Goal: Task Accomplishment & Management: Manage account settings

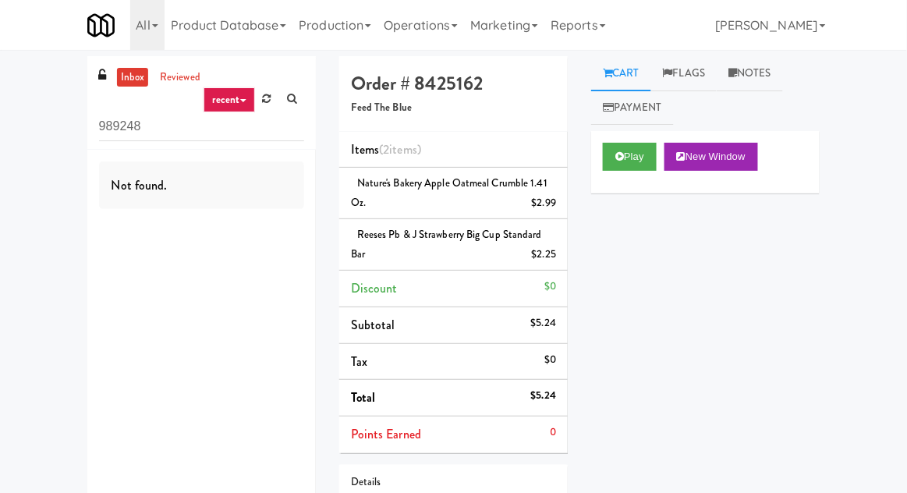
click at [269, 97] on icon at bounding box center [267, 99] width 9 height 10
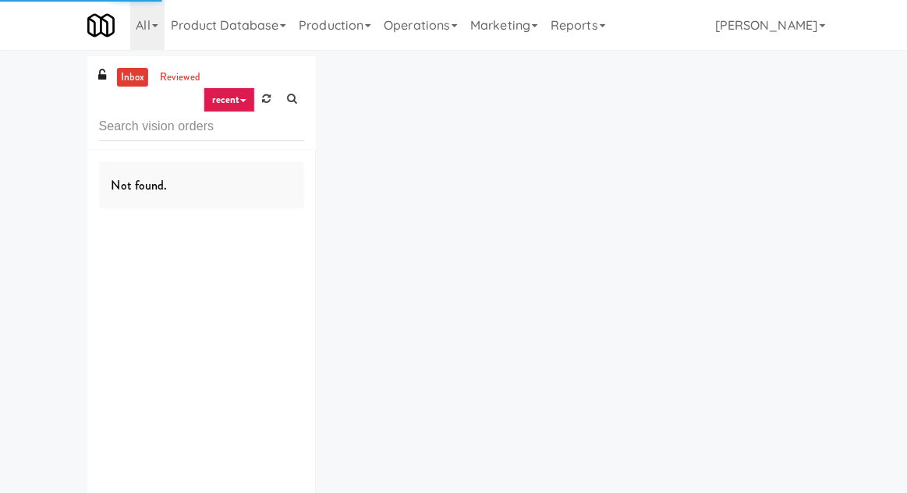
click at [54, 117] on div "inbox reviewed recent all unclear take inventory issue suspicious failed recent…" at bounding box center [453, 303] width 907 height 495
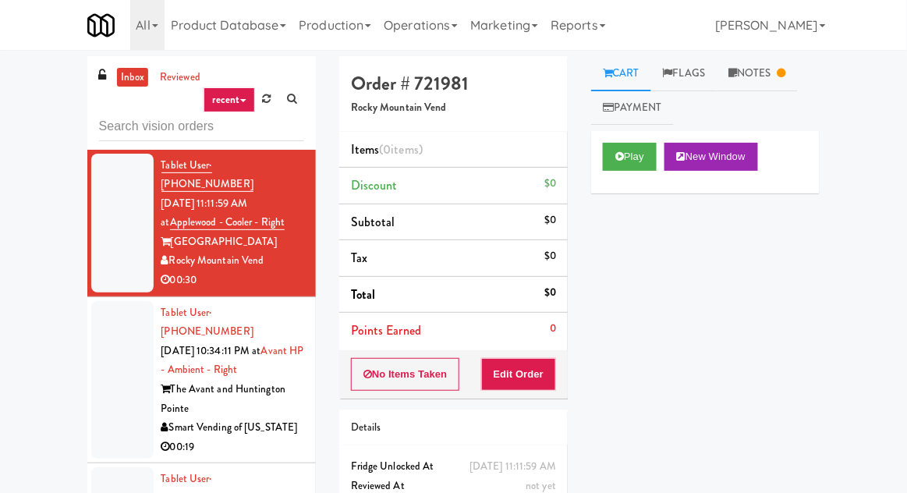
click at [768, 87] on link "Notes" at bounding box center [756, 73] width 81 height 35
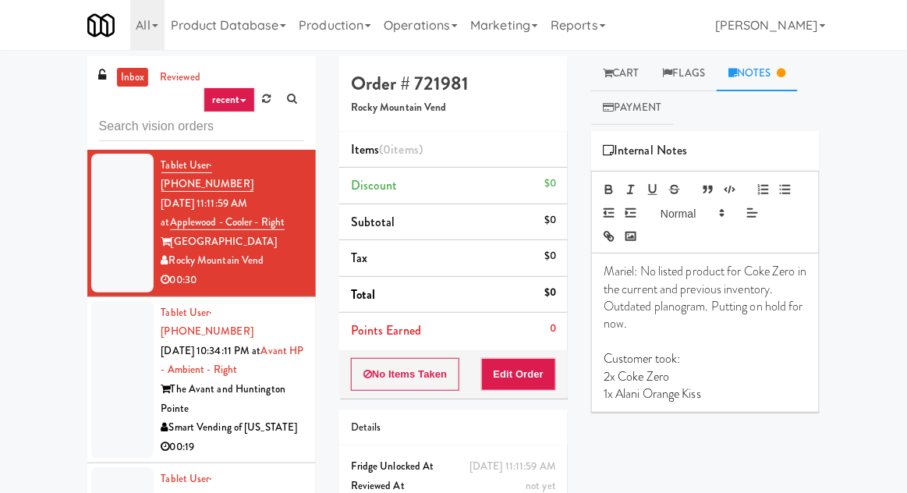
click at [627, 70] on link "Cart" at bounding box center [621, 73] width 60 height 35
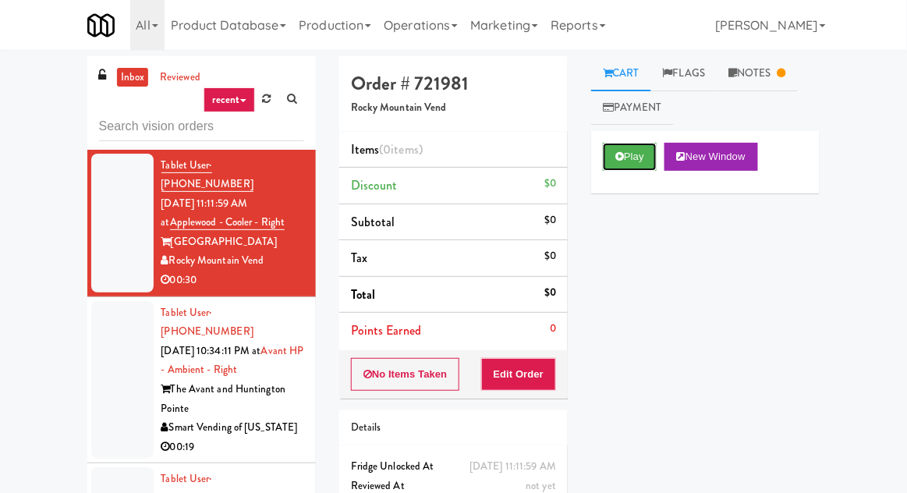
click at [639, 159] on button "Play" at bounding box center [630, 157] width 54 height 28
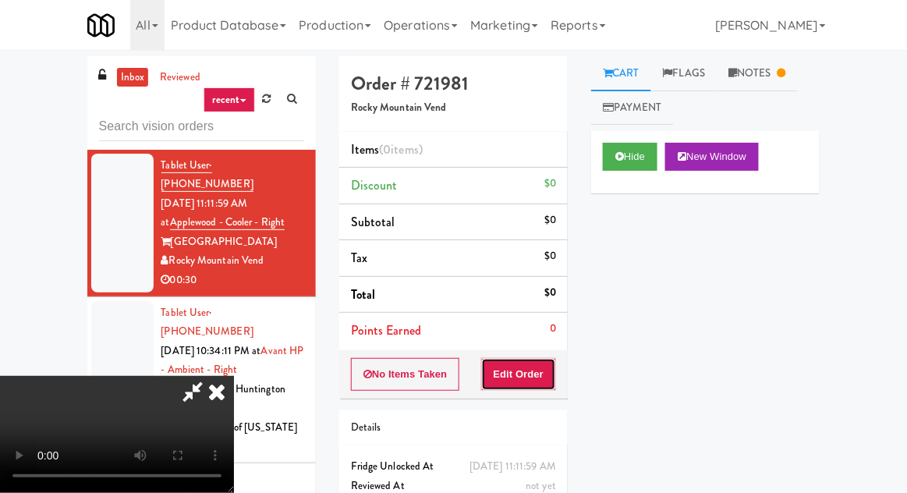
click at [546, 375] on button "Edit Order" at bounding box center [519, 374] width 76 height 33
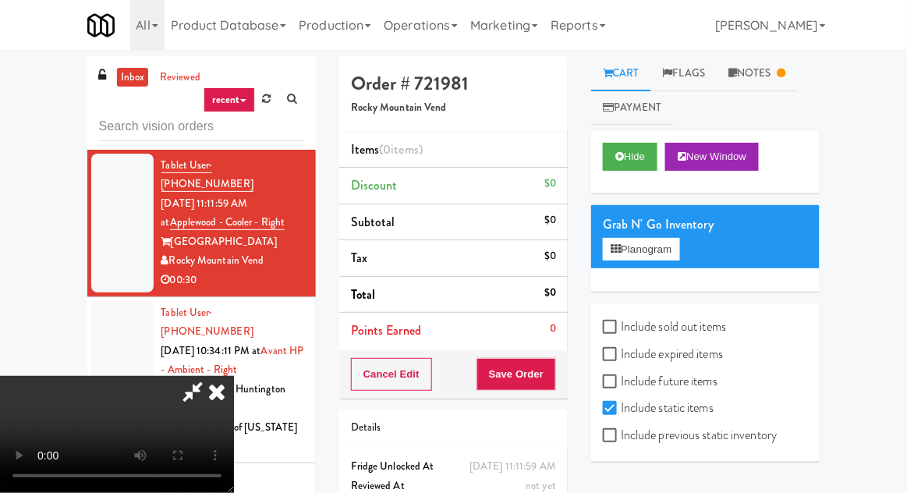
click at [713, 442] on label "Include previous static inventory" at bounding box center [690, 434] width 174 height 23
click at [621, 442] on input "Include previous static inventory" at bounding box center [612, 436] width 18 height 12
checkbox input "true"
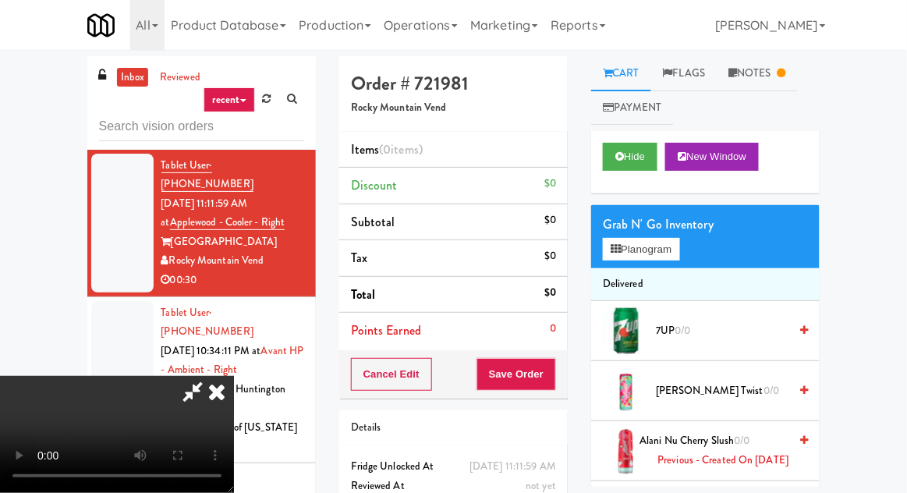
click at [762, 65] on link "Notes" at bounding box center [756, 73] width 81 height 35
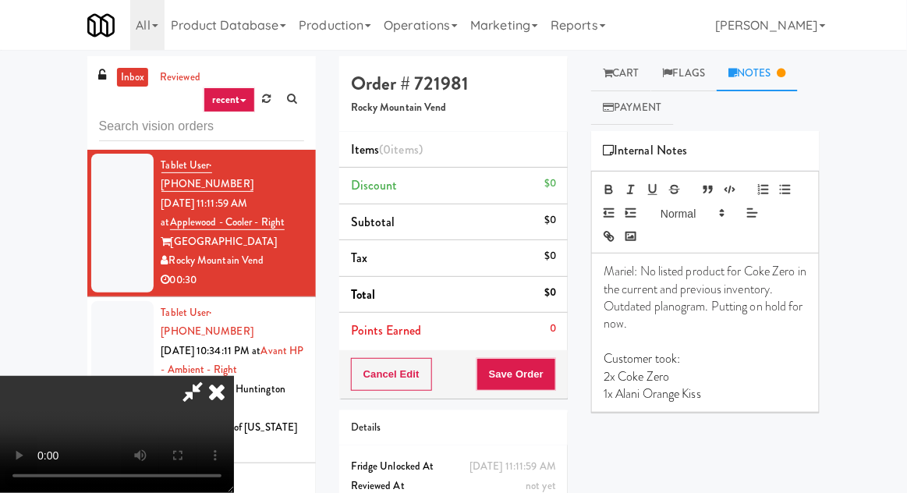
click at [627, 76] on link "Cart" at bounding box center [621, 73] width 60 height 35
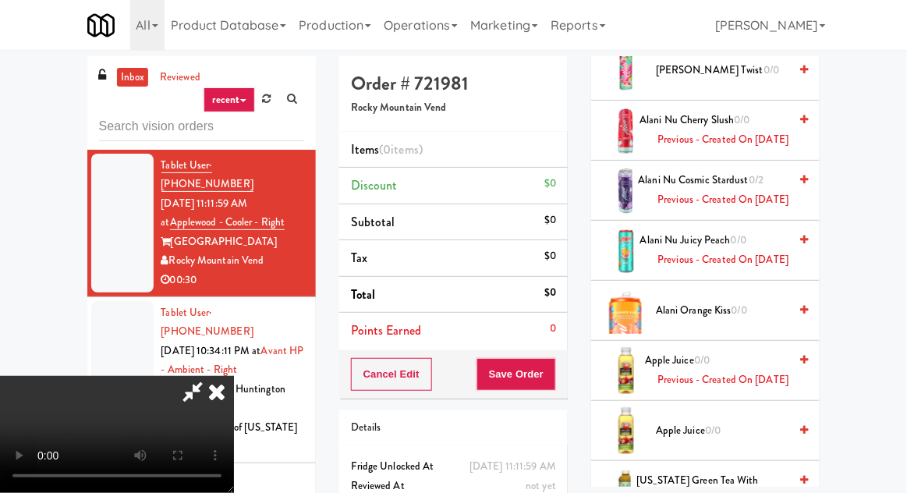
scroll to position [318, 0]
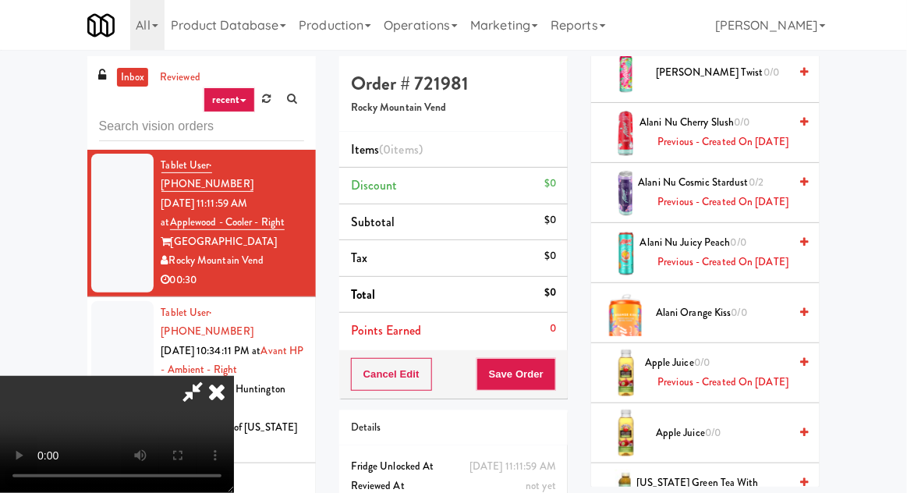
click at [734, 320] on span "0/0" at bounding box center [739, 312] width 16 height 15
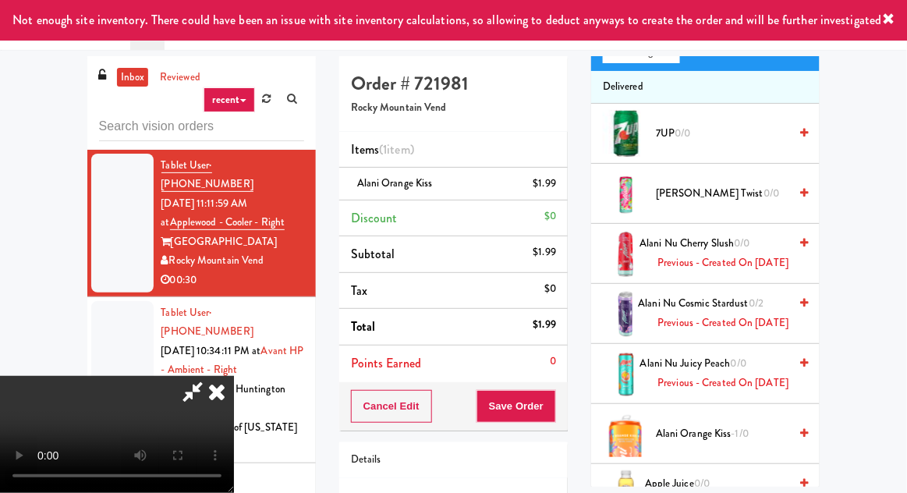
scroll to position [0, 0]
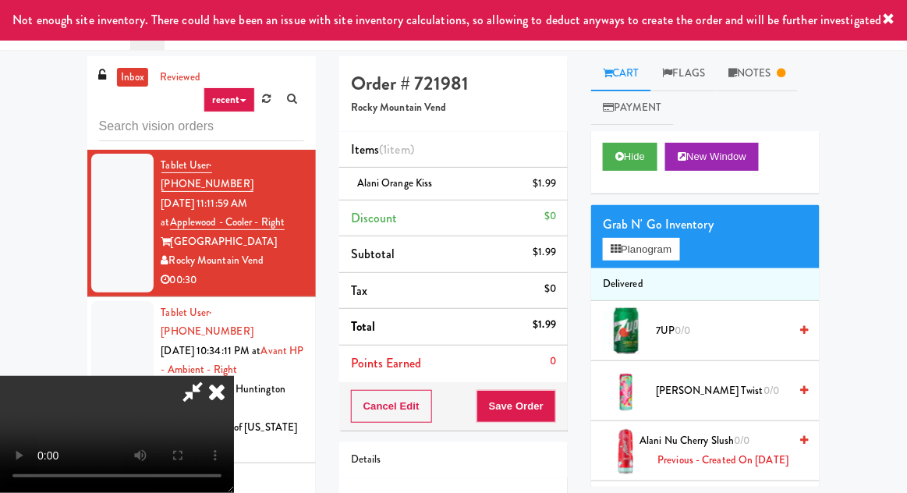
click at [779, 81] on link "Notes" at bounding box center [756, 73] width 81 height 35
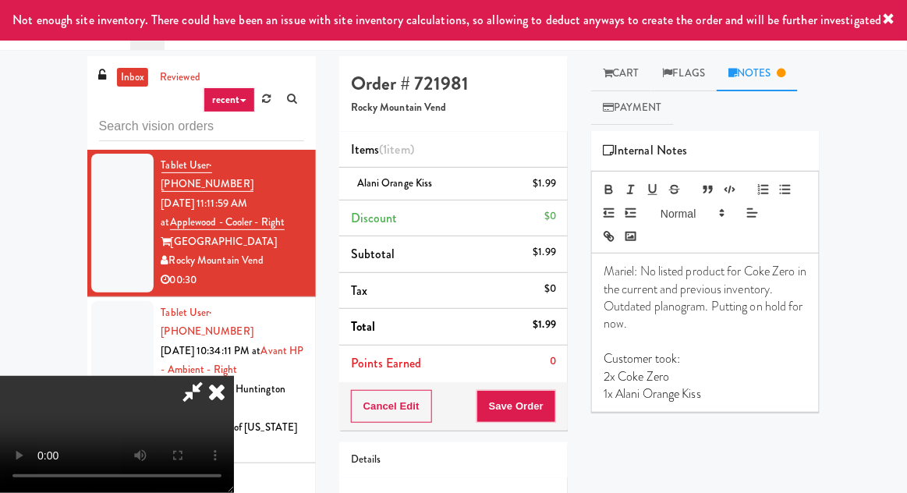
click at [631, 82] on link "Cart" at bounding box center [621, 73] width 60 height 35
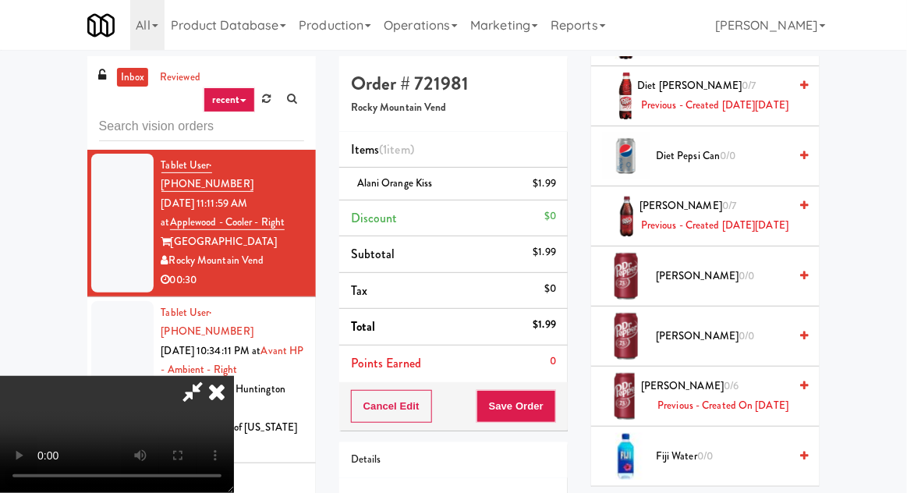
scroll to position [1987, 0]
click at [234, 376] on icon at bounding box center [217, 391] width 34 height 31
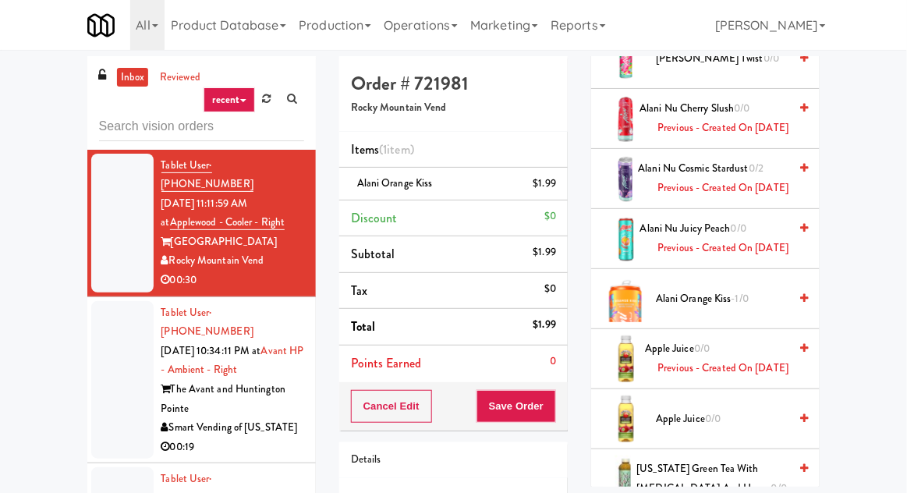
scroll to position [0, 0]
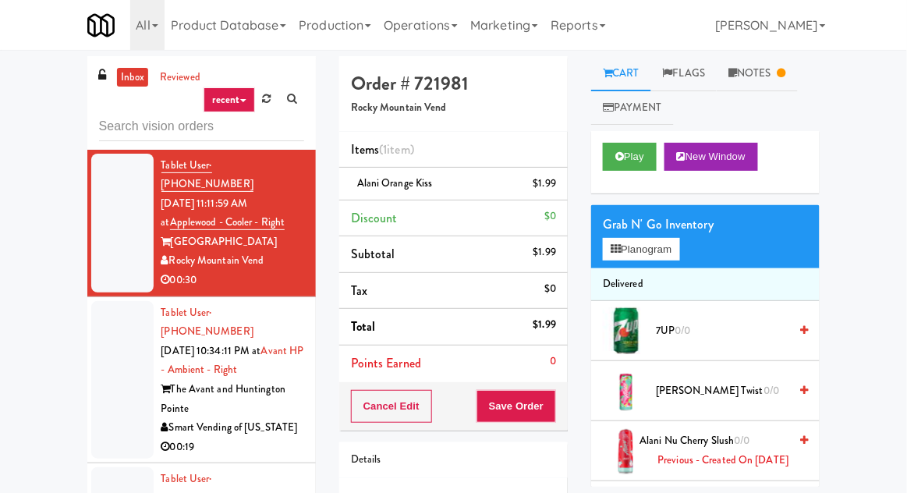
click at [699, 72] on link "Flags" at bounding box center [684, 73] width 66 height 35
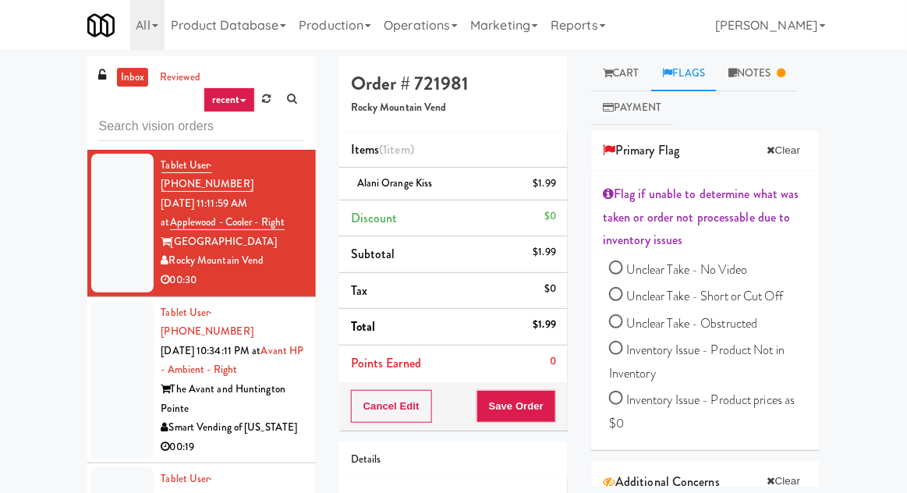
click at [770, 356] on span "Inventory Issue - Product Not in Inventory" at bounding box center [696, 361] width 175 height 41
click at [623, 356] on input "Inventory Issue - Product Not in Inventory" at bounding box center [616, 350] width 14 height 14
radio input "true"
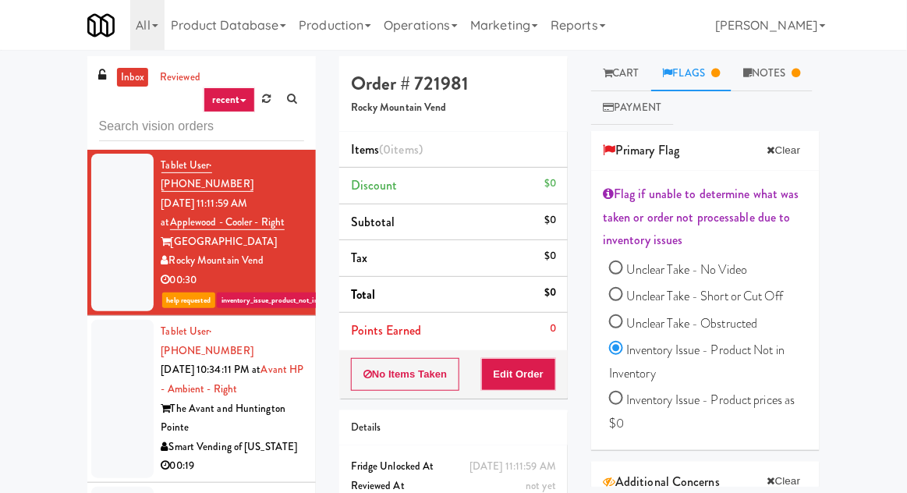
click at [627, 79] on link "Cart" at bounding box center [621, 73] width 60 height 35
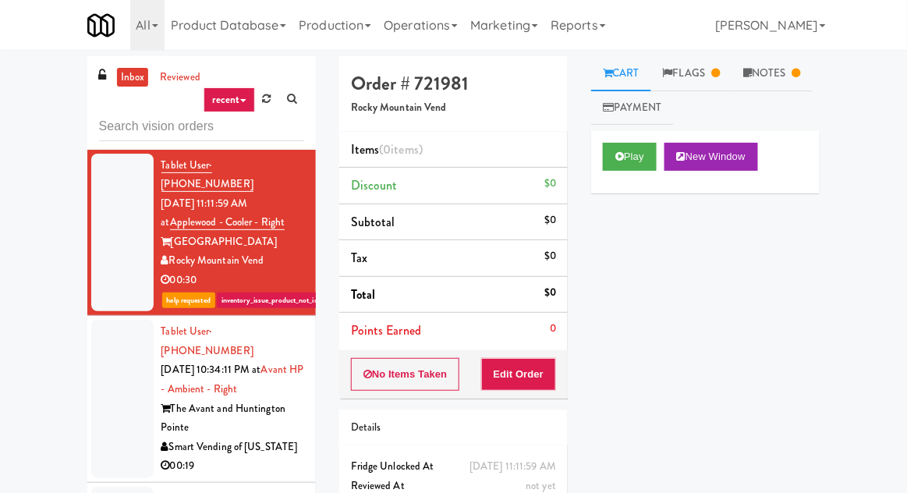
click at [116, 353] on div at bounding box center [122, 399] width 62 height 158
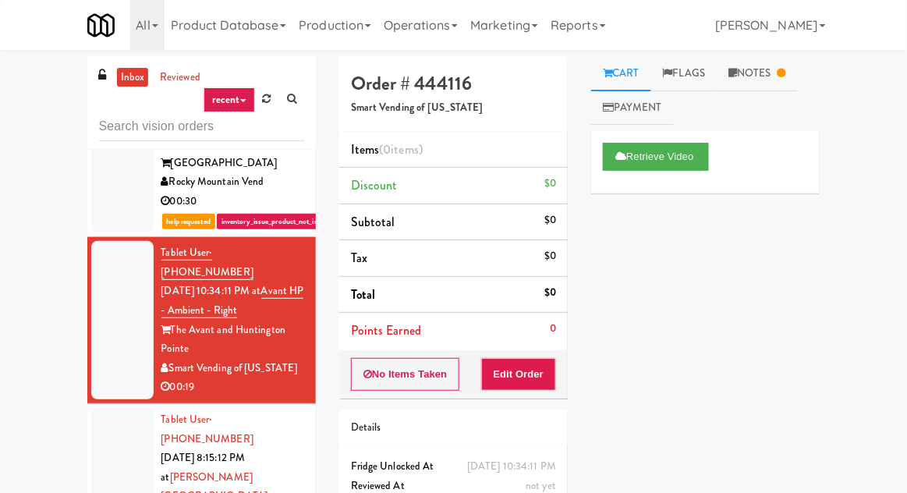
scroll to position [113, 0]
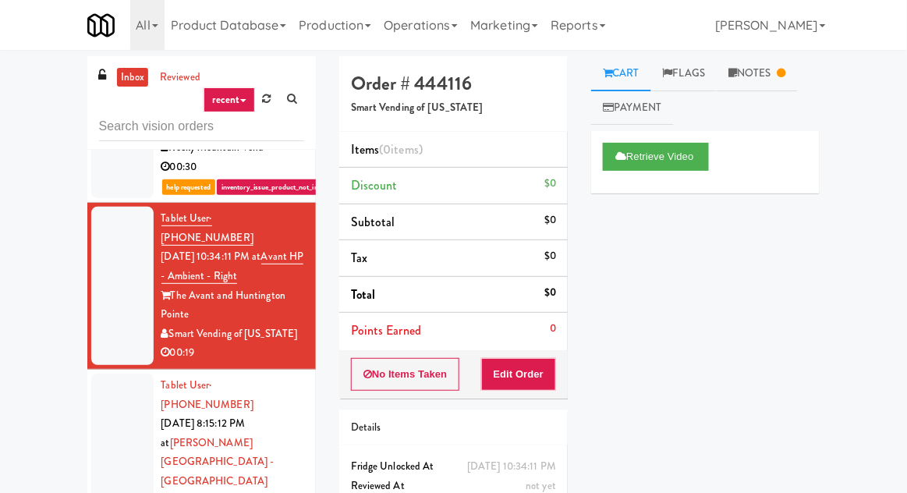
click at [753, 81] on link "Notes" at bounding box center [756, 73] width 81 height 35
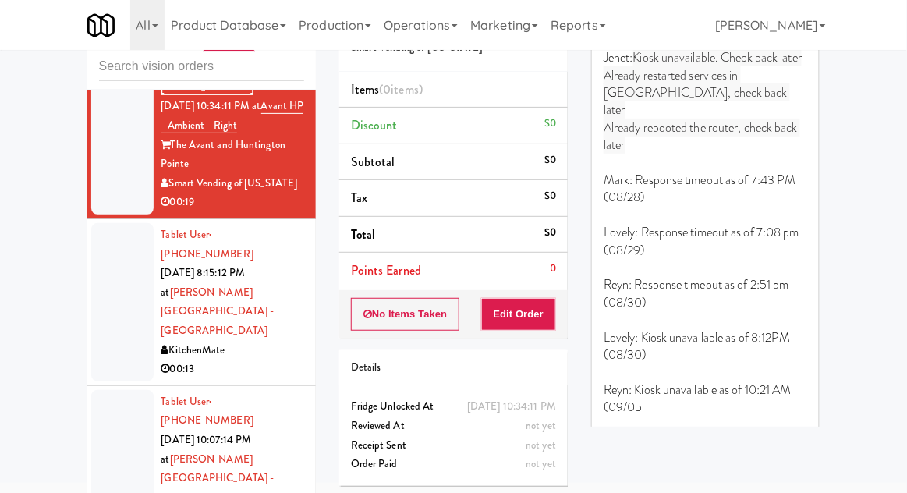
scroll to position [0, 0]
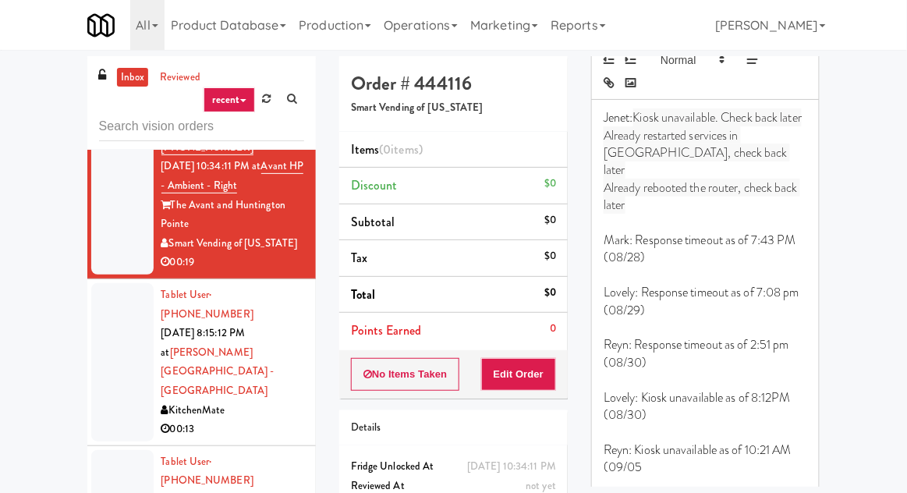
click at [115, 286] on div at bounding box center [122, 362] width 62 height 158
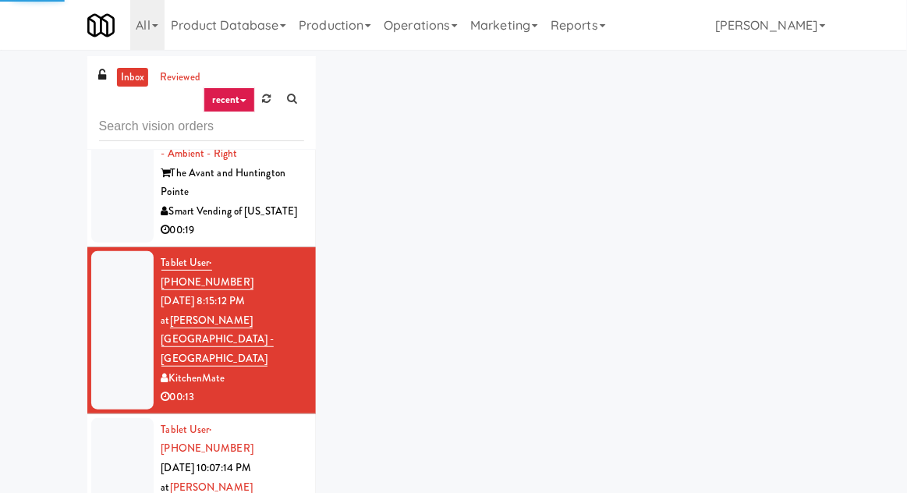
scroll to position [248, 0]
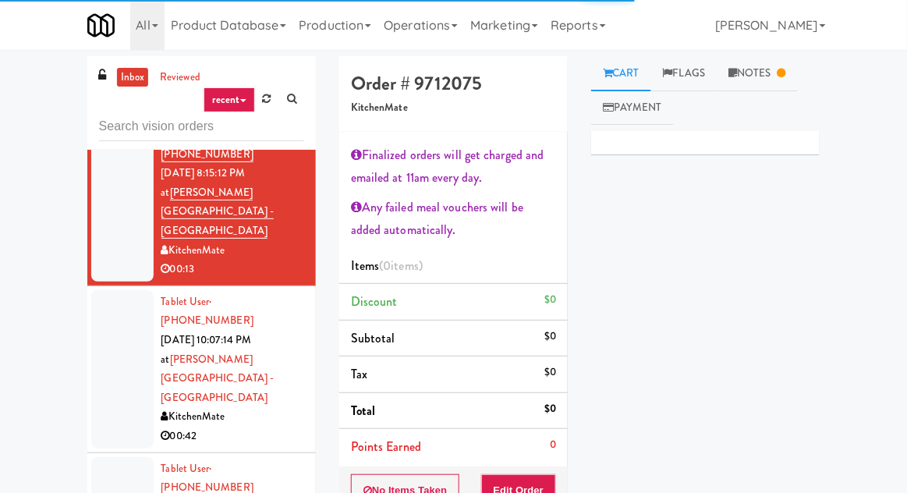
click at [117, 290] on div at bounding box center [122, 369] width 62 height 158
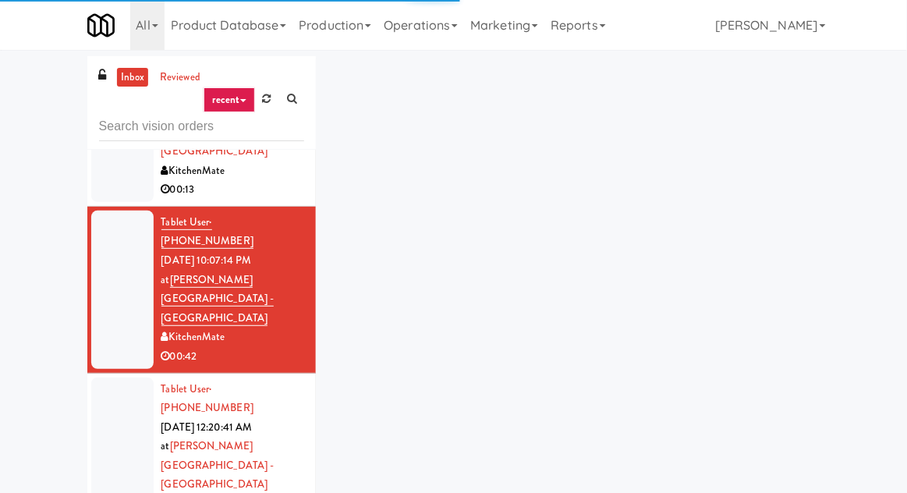
click at [115, 377] on div at bounding box center [122, 456] width 62 height 158
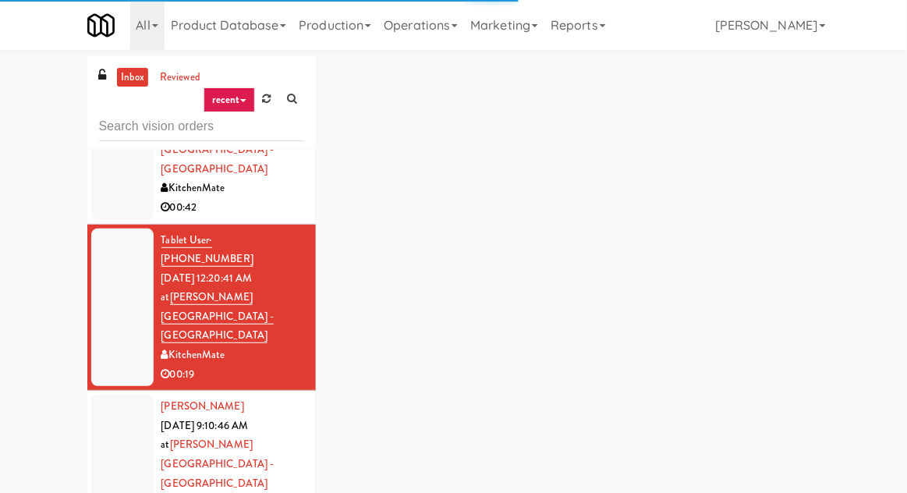
click at [111, 394] on div at bounding box center [122, 463] width 62 height 139
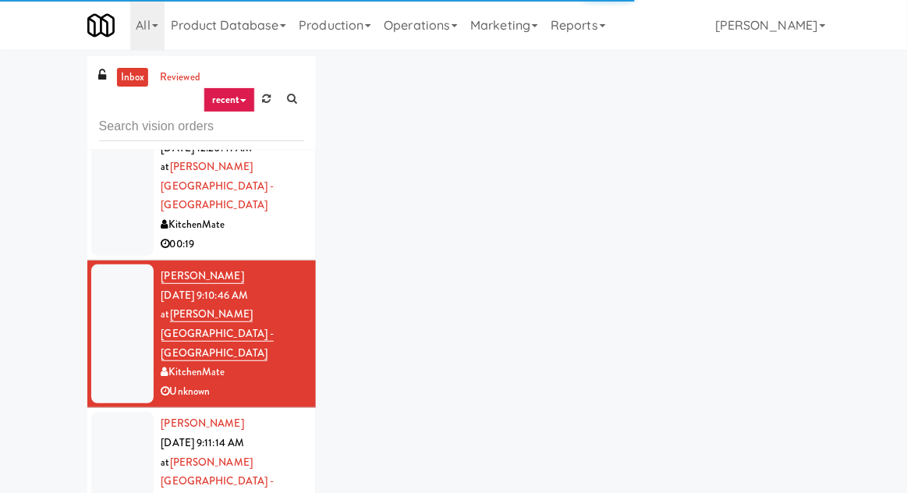
click at [118, 412] on div at bounding box center [122, 481] width 62 height 139
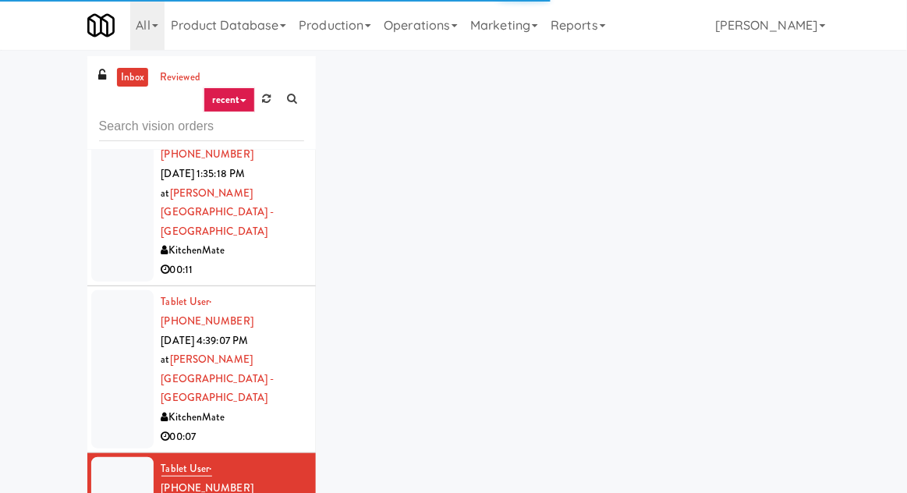
scroll to position [1323, 0]
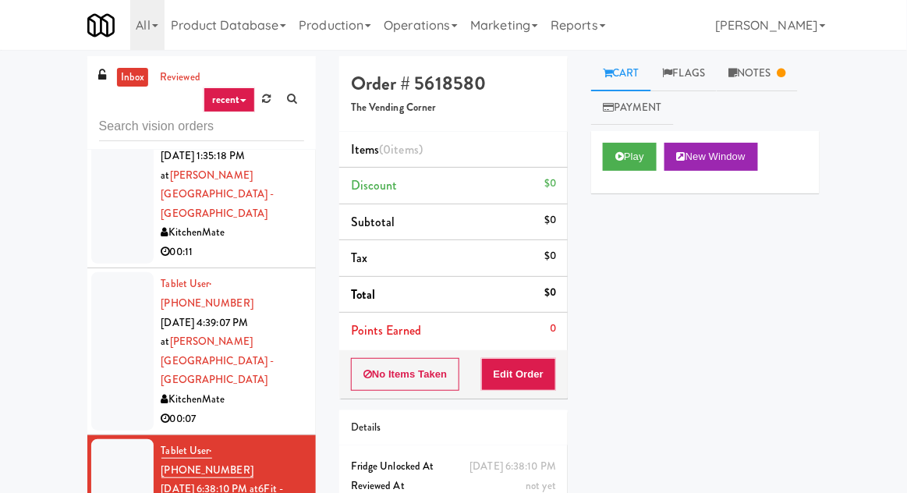
click at [768, 69] on link "Notes" at bounding box center [756, 73] width 81 height 35
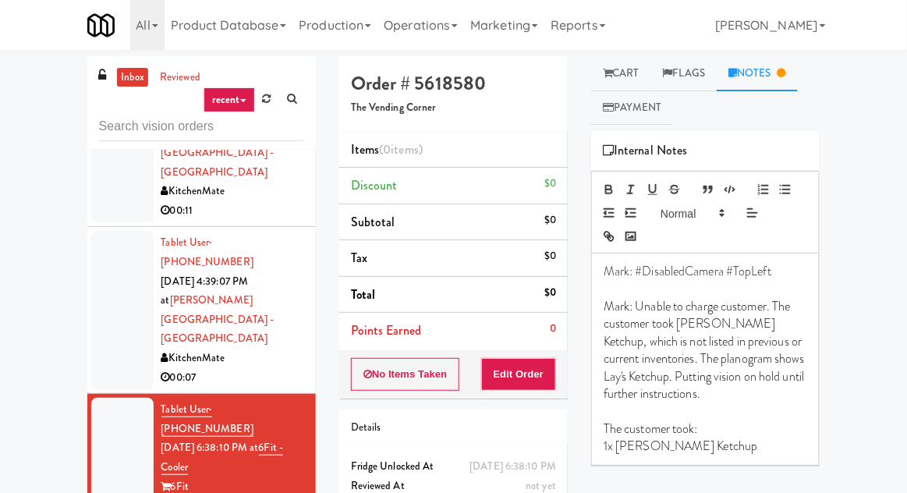
scroll to position [1366, 0]
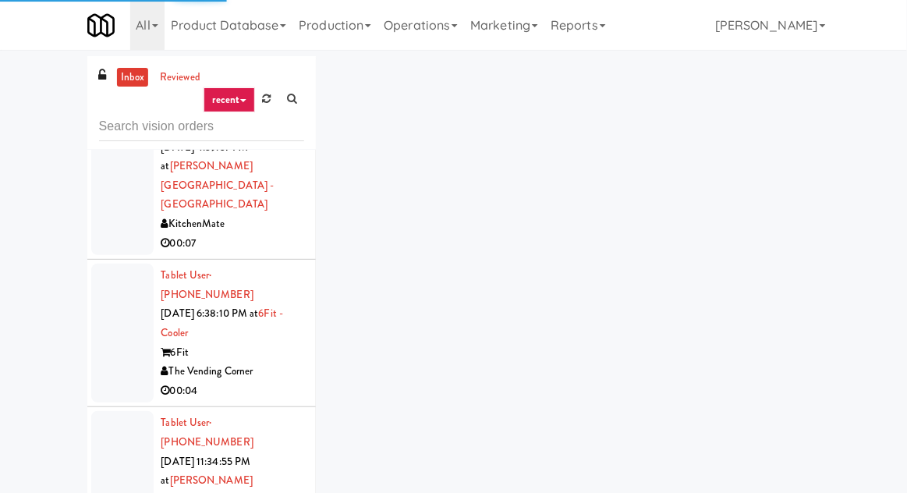
scroll to position [1541, 0]
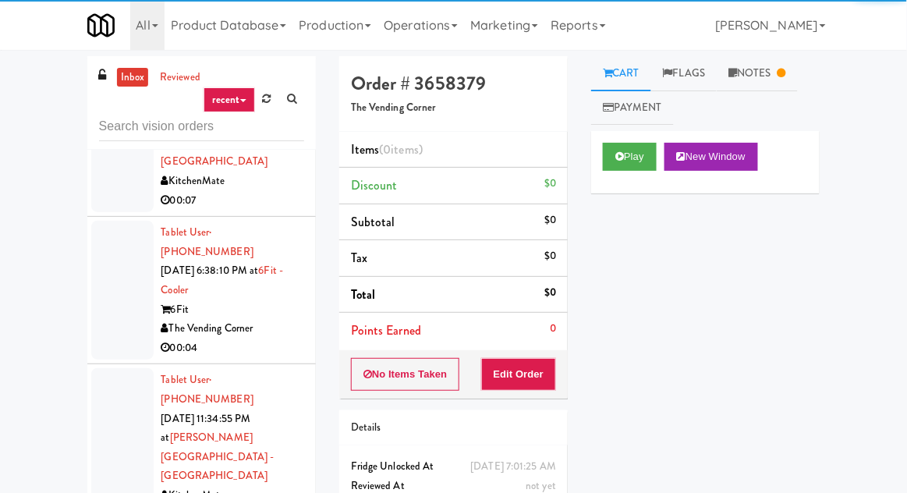
click at [780, 76] on link "Notes" at bounding box center [756, 73] width 81 height 35
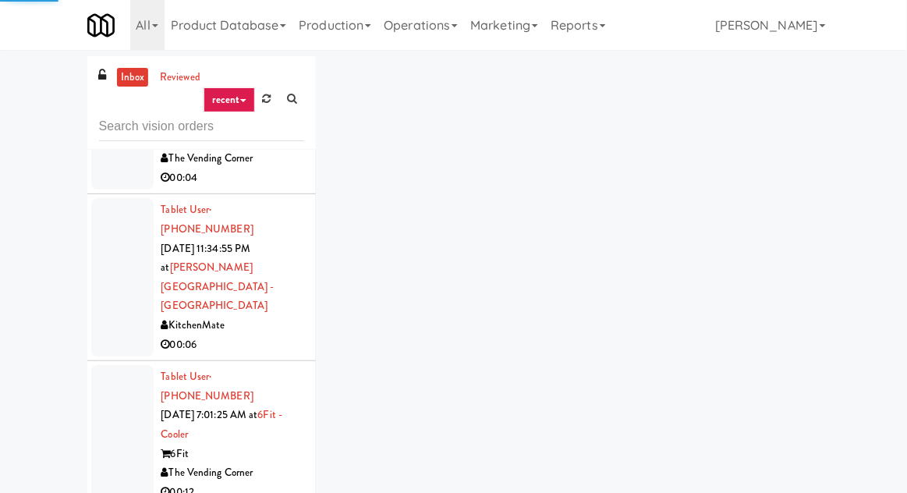
scroll to position [1707, 0]
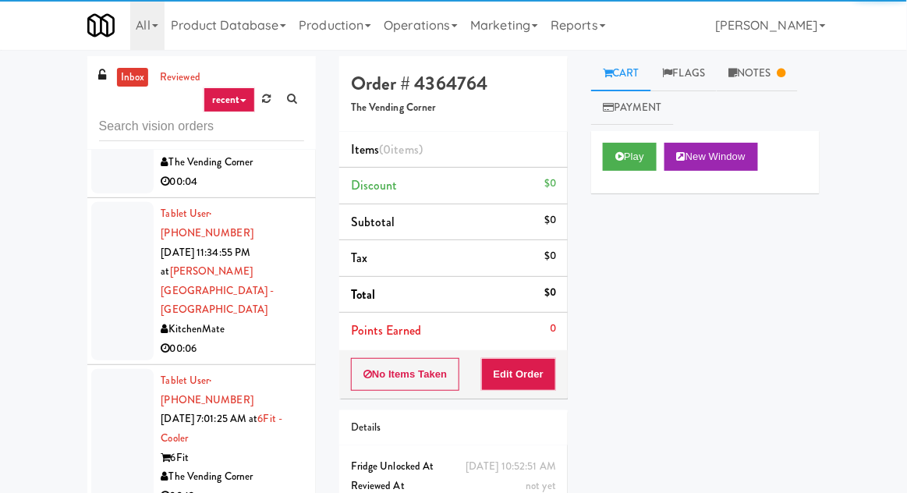
click at [780, 75] on link "Notes" at bounding box center [756, 73] width 81 height 35
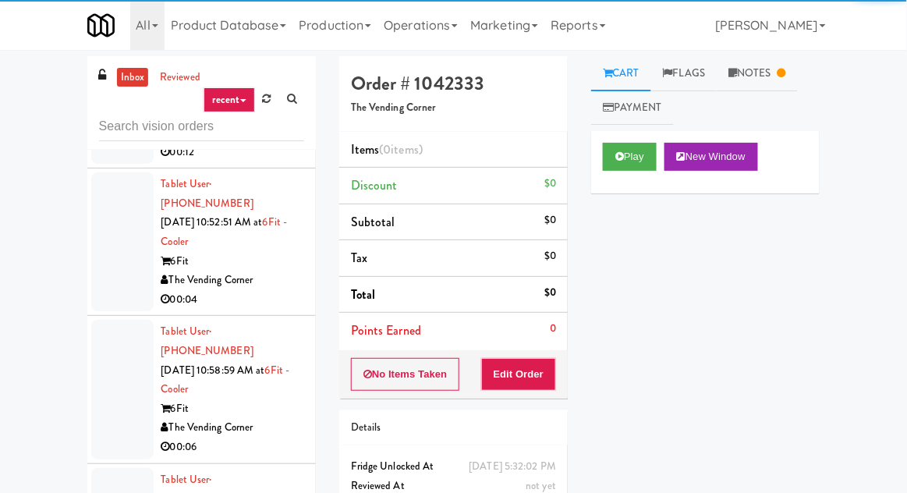
click at [773, 73] on link "Notes" at bounding box center [756, 73] width 81 height 35
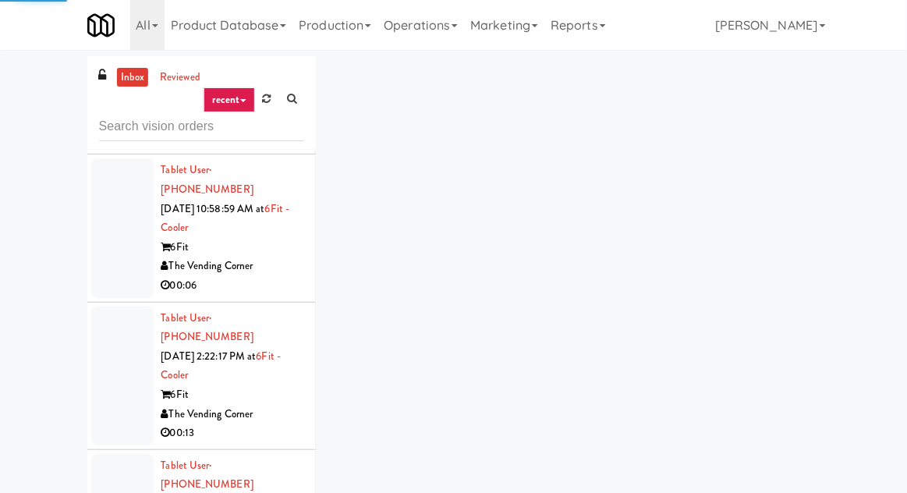
scroll to position [2211, 0]
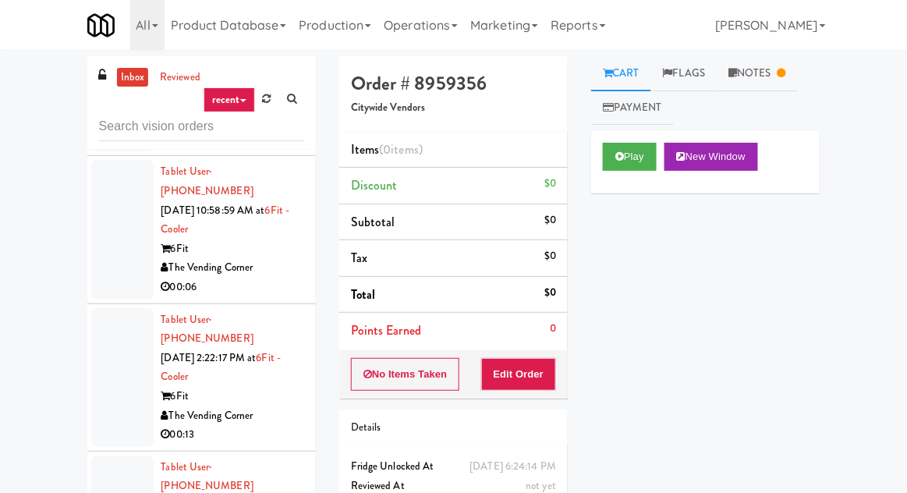
click at [791, 64] on link "Notes" at bounding box center [756, 73] width 81 height 35
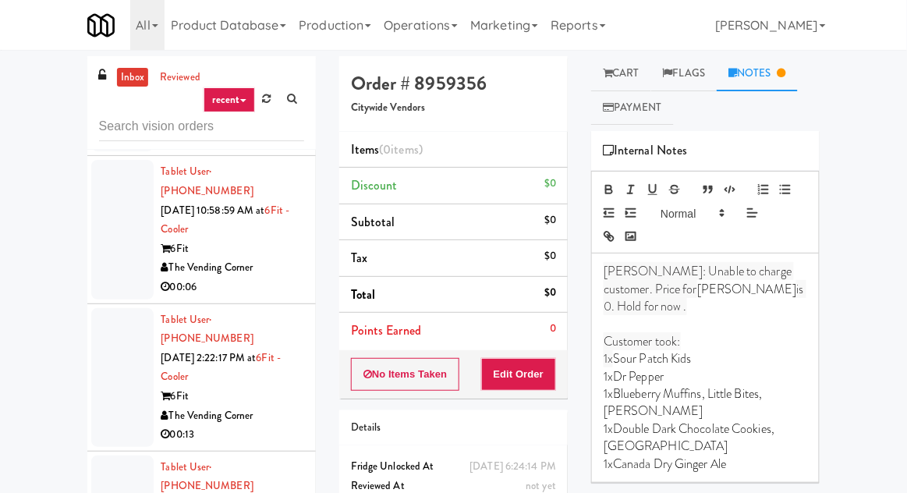
click at [632, 86] on link "Cart" at bounding box center [621, 73] width 60 height 35
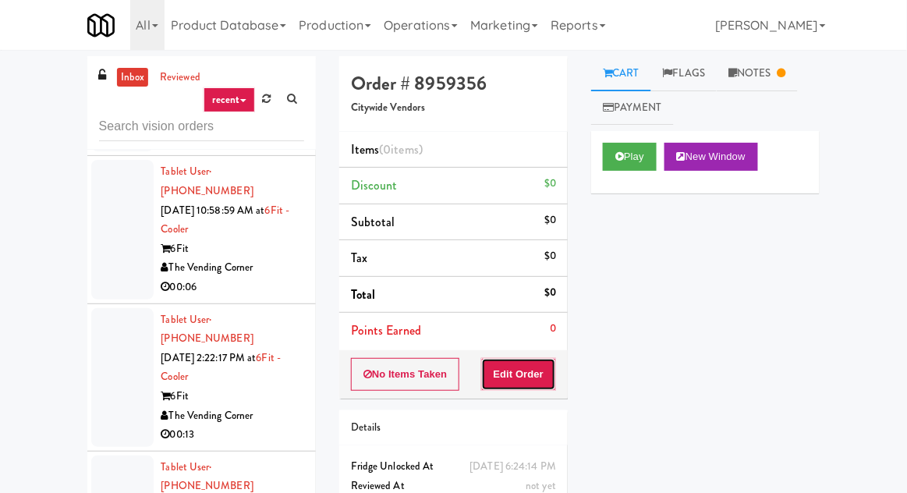
click at [543, 359] on button "Edit Order" at bounding box center [519, 374] width 76 height 33
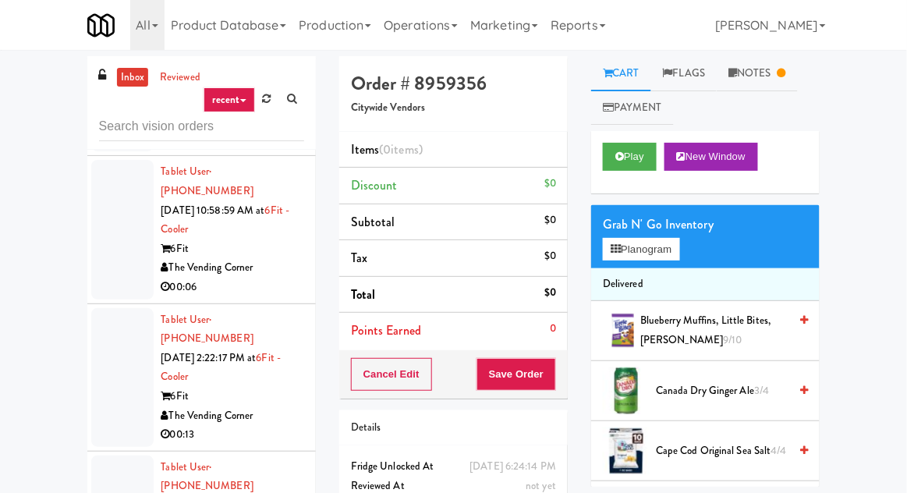
click at [761, 71] on link "Notes" at bounding box center [756, 73] width 81 height 35
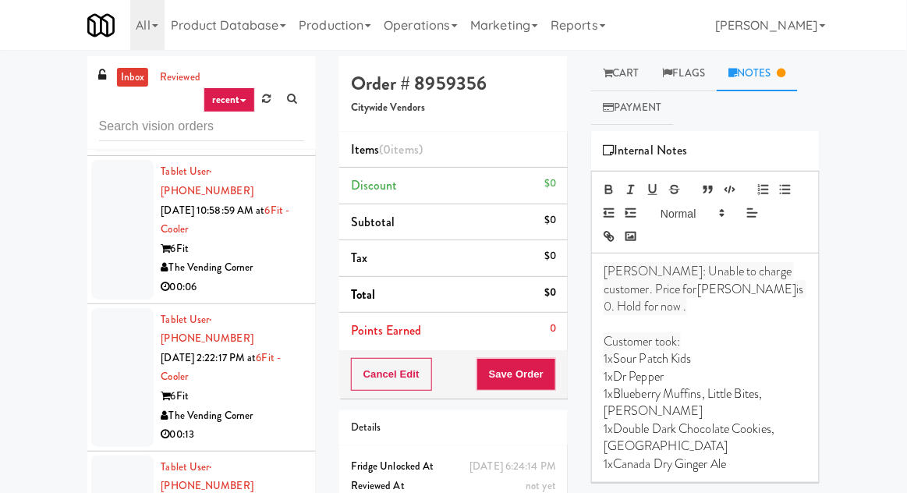
click at [629, 81] on link "Cart" at bounding box center [621, 73] width 60 height 35
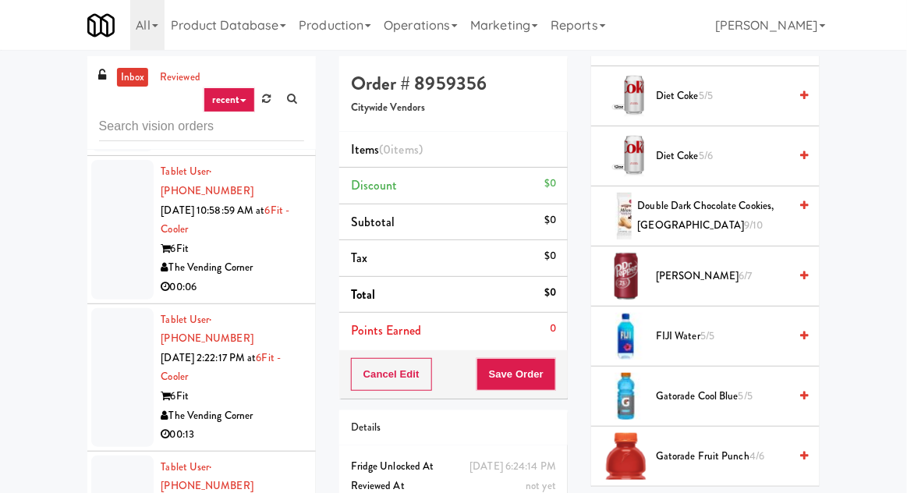
scroll to position [621, 0]
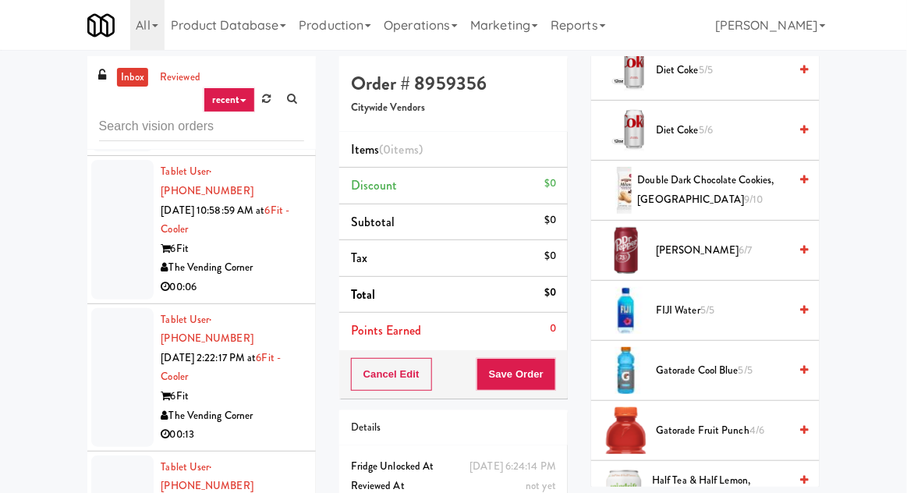
click at [748, 245] on span "[PERSON_NAME] 6/7" at bounding box center [722, 250] width 133 height 19
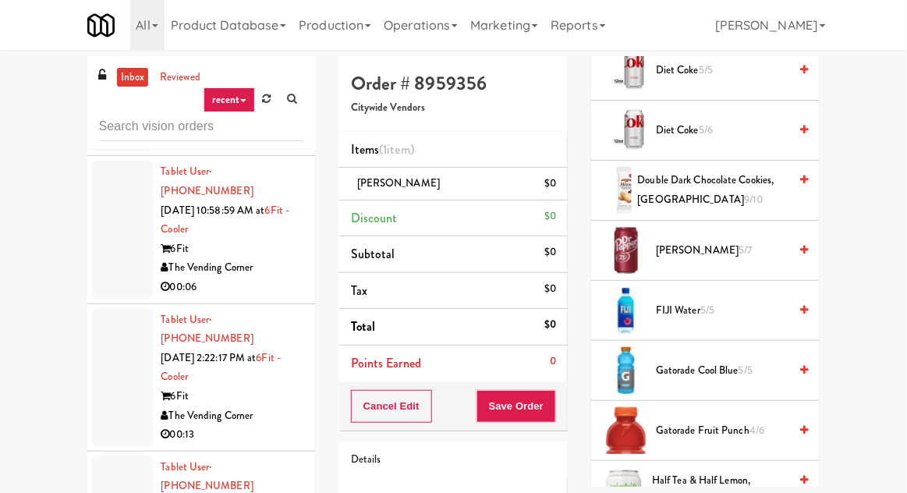
click at [741, 313] on span "FIJI Water 5/5" at bounding box center [722, 310] width 133 height 19
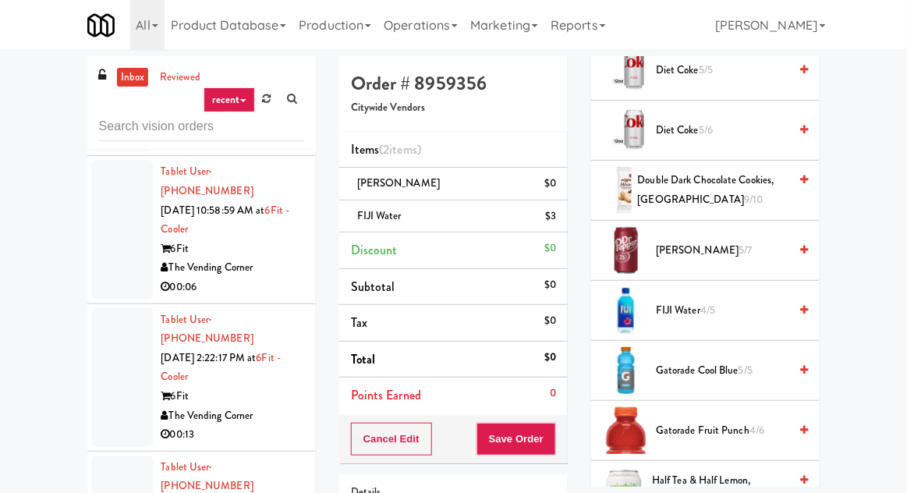
click at [734, 371] on span "Gatorade Cool Blue 5/5" at bounding box center [722, 370] width 133 height 19
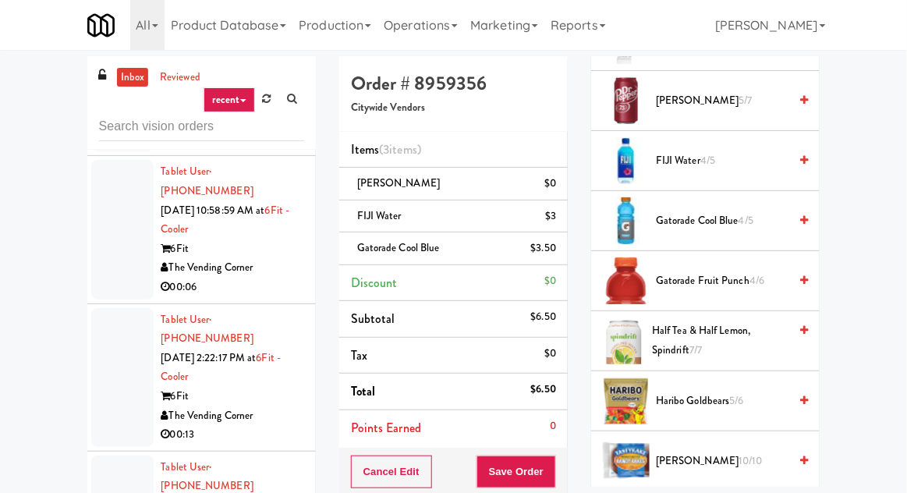
click at [748, 286] on span "Gatorade Fruit Punch 4/6" at bounding box center [722, 280] width 133 height 19
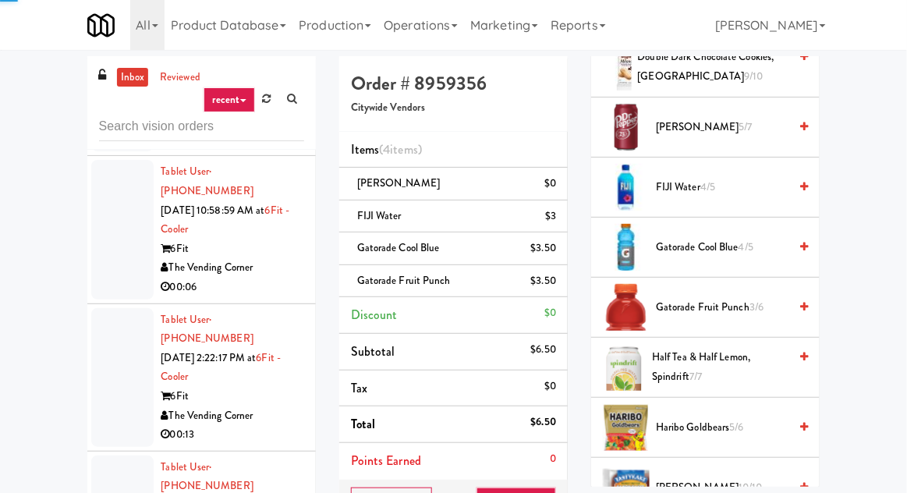
scroll to position [731, 0]
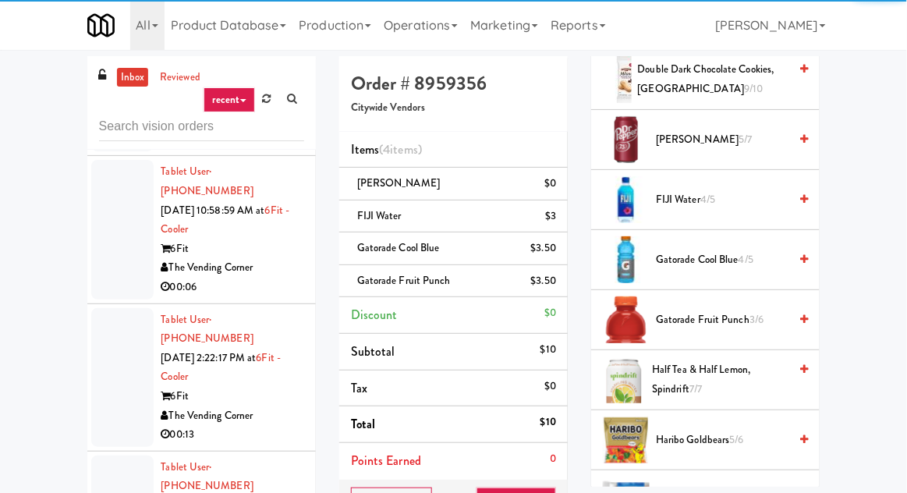
click at [733, 430] on span "Haribo Goldbears 5/6" at bounding box center [722, 439] width 133 height 19
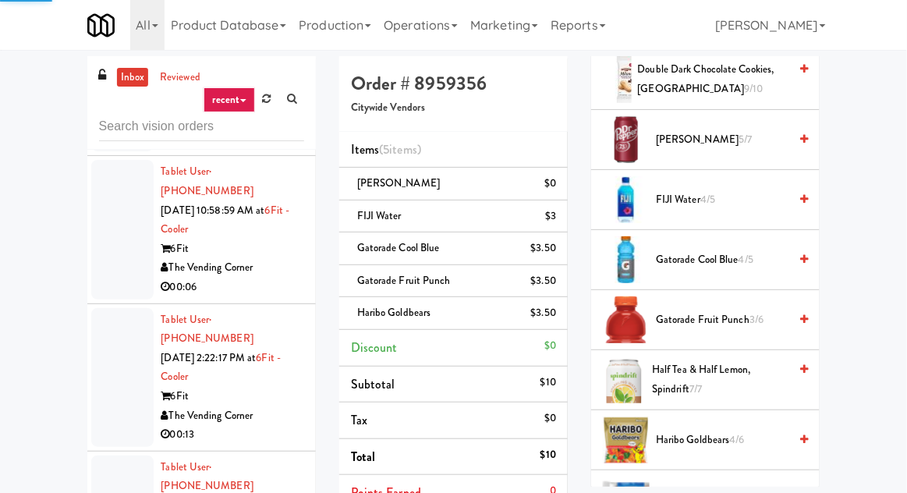
click at [730, 462] on li "Haribo Goldbears 4/6" at bounding box center [705, 440] width 228 height 60
click at [733, 470] on li "[PERSON_NAME] 10/10" at bounding box center [705, 500] width 228 height 60
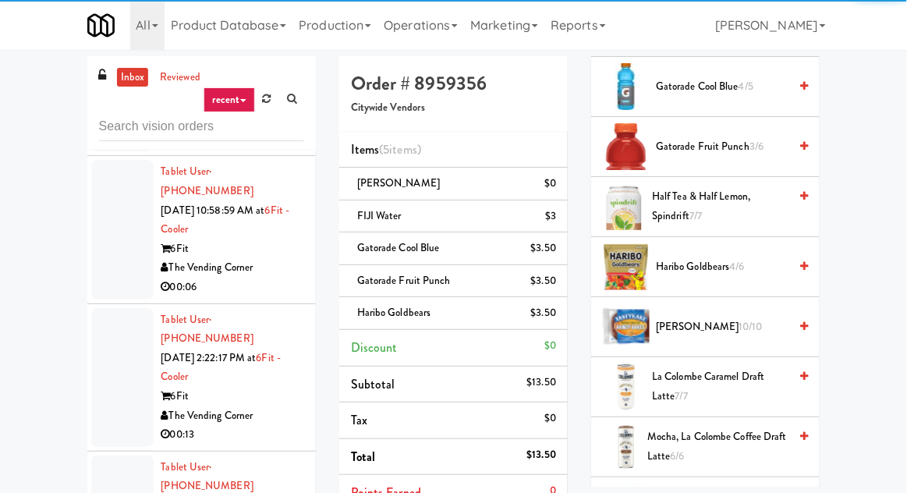
scroll to position [907, 0]
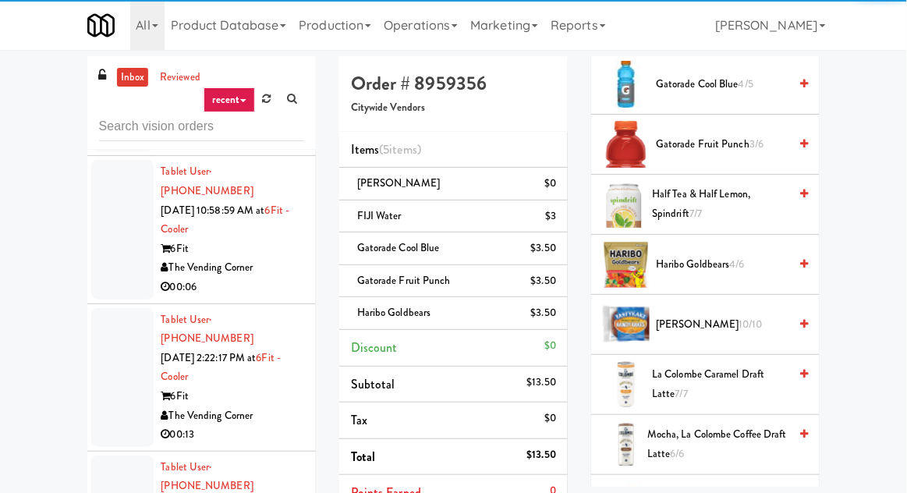
click at [737, 318] on span "[PERSON_NAME] 10/10" at bounding box center [722, 324] width 133 height 19
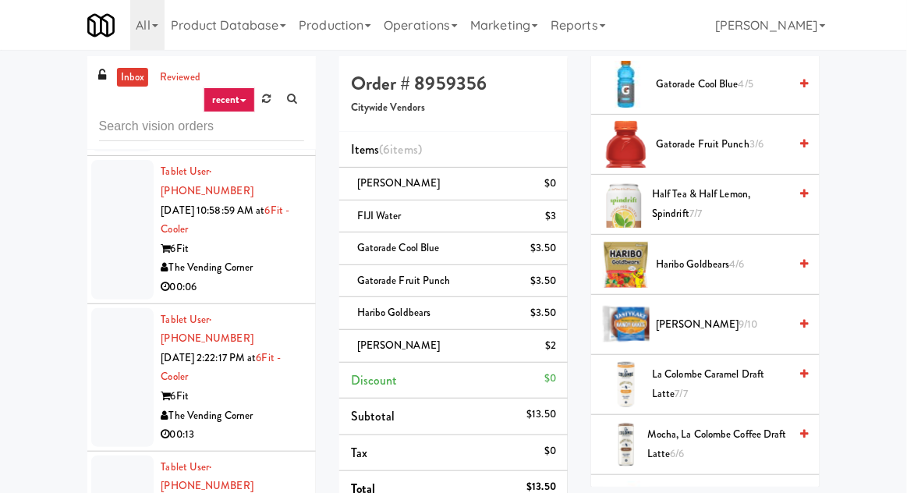
click at [733, 374] on span "La Colombe Caramel Draft Latte 7/7" at bounding box center [720, 384] width 136 height 38
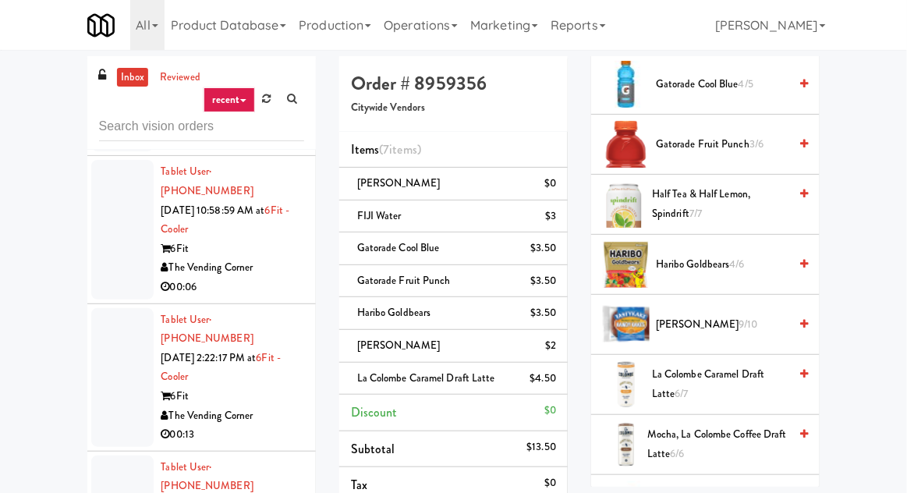
click at [723, 425] on span "Mocha, La Colombe Coffee Draft Latte 6/6" at bounding box center [717, 444] width 141 height 38
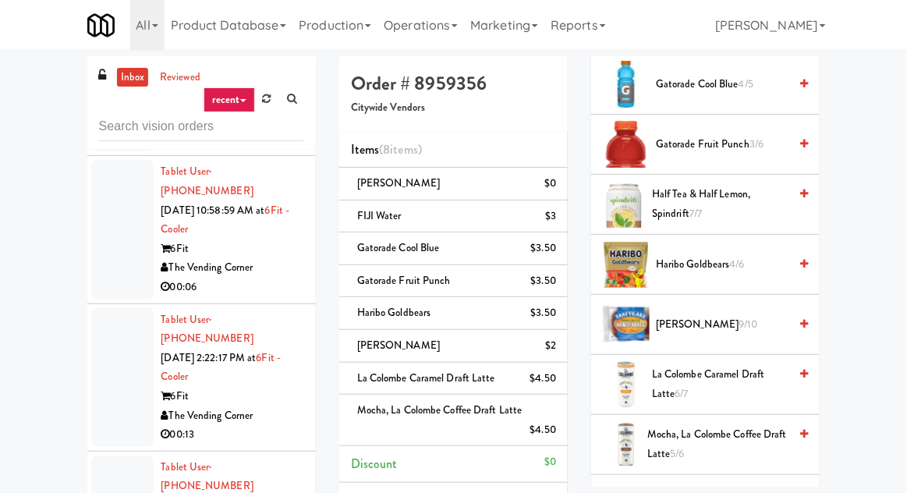
click at [725, 451] on span "Mocha, La Colombe Coffee Draft Latte 5/6" at bounding box center [717, 444] width 141 height 38
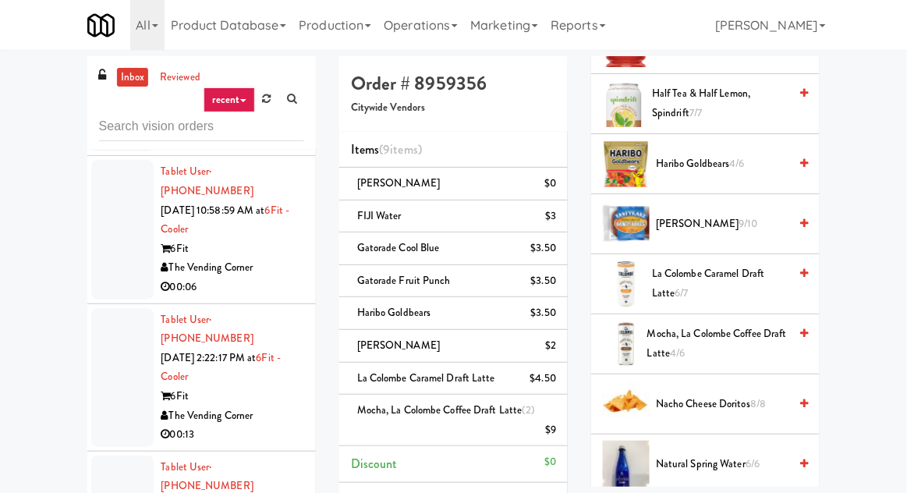
scroll to position [1039, 0]
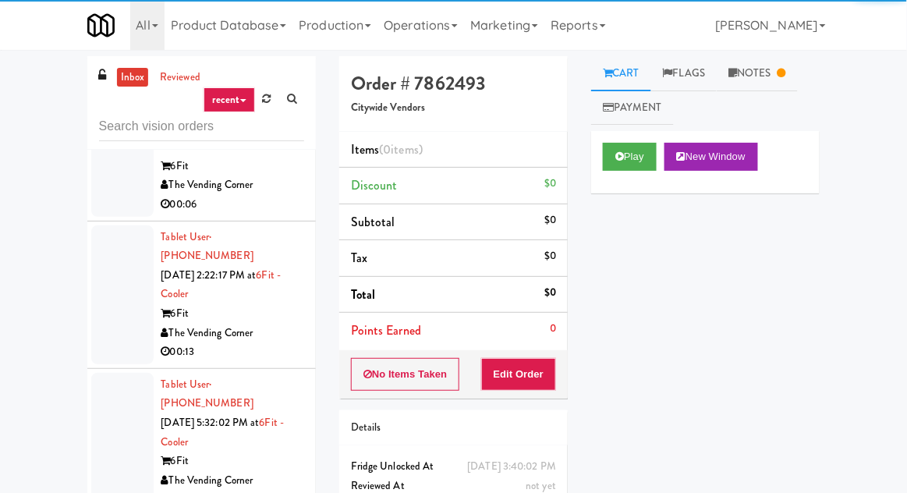
scroll to position [2294, 0]
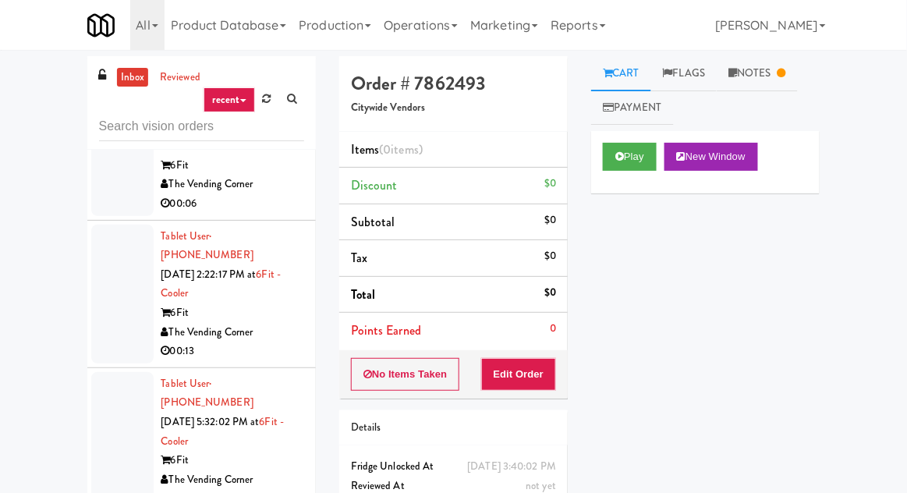
click at [777, 56] on link "Notes" at bounding box center [756, 73] width 81 height 35
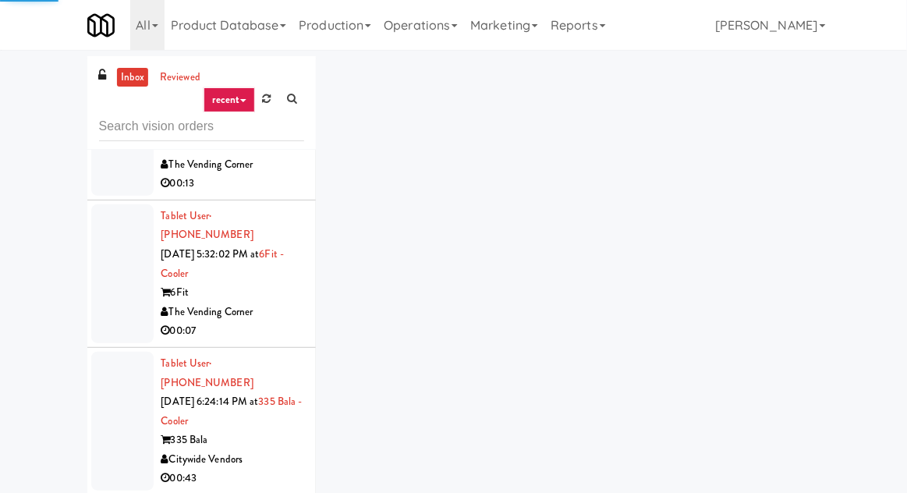
scroll to position [2464, 0]
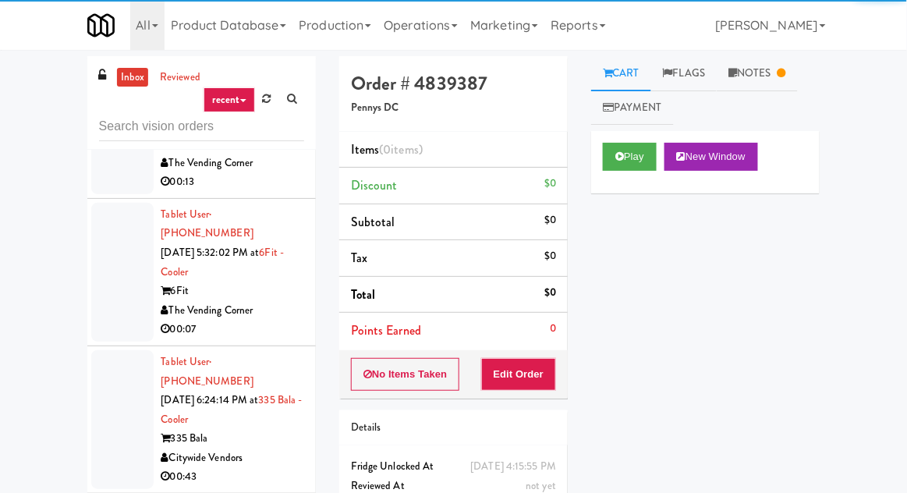
click at [770, 83] on link "Notes" at bounding box center [756, 73] width 81 height 35
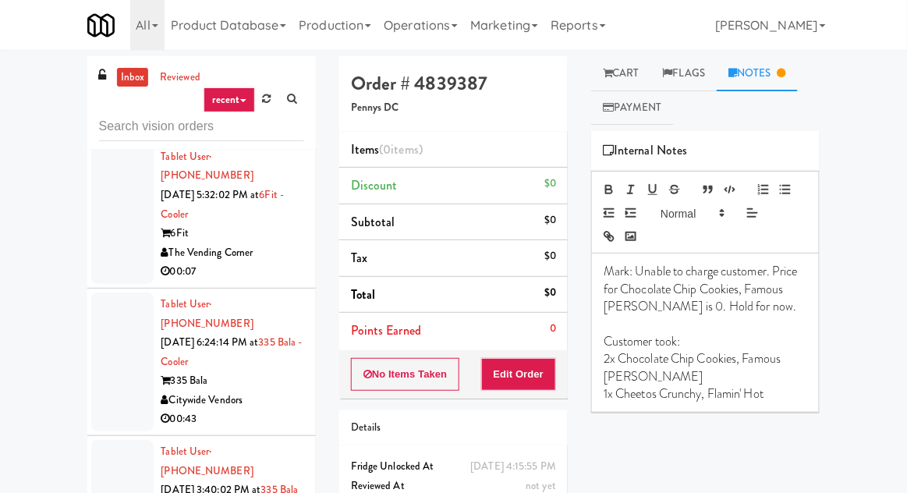
scroll to position [2517, 0]
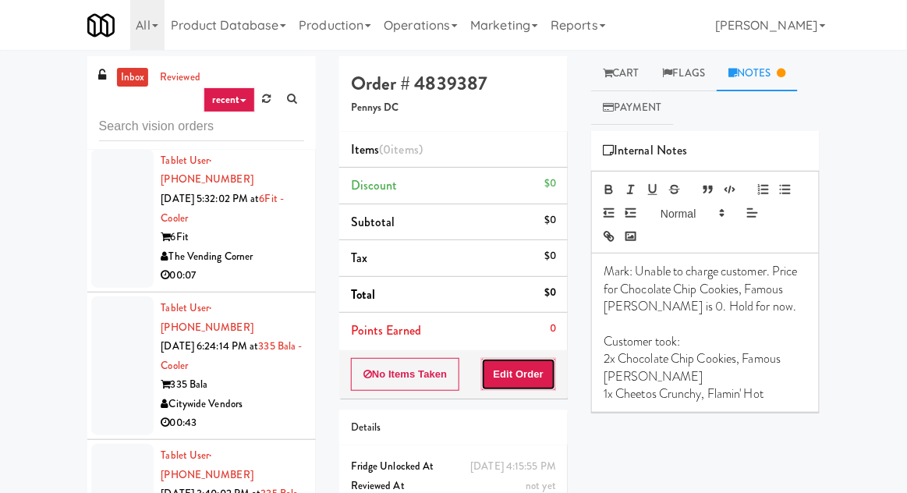
click at [540, 378] on button "Edit Order" at bounding box center [519, 374] width 76 height 33
click at [618, 81] on link "Cart" at bounding box center [621, 73] width 60 height 35
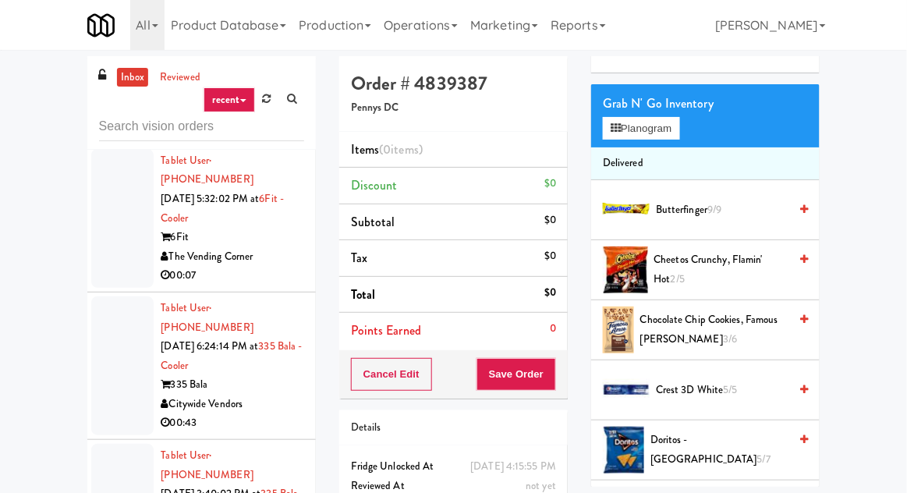
click at [750, 274] on span "Cheetos Crunchy, Flamin' Hot 2/5" at bounding box center [721, 269] width 135 height 38
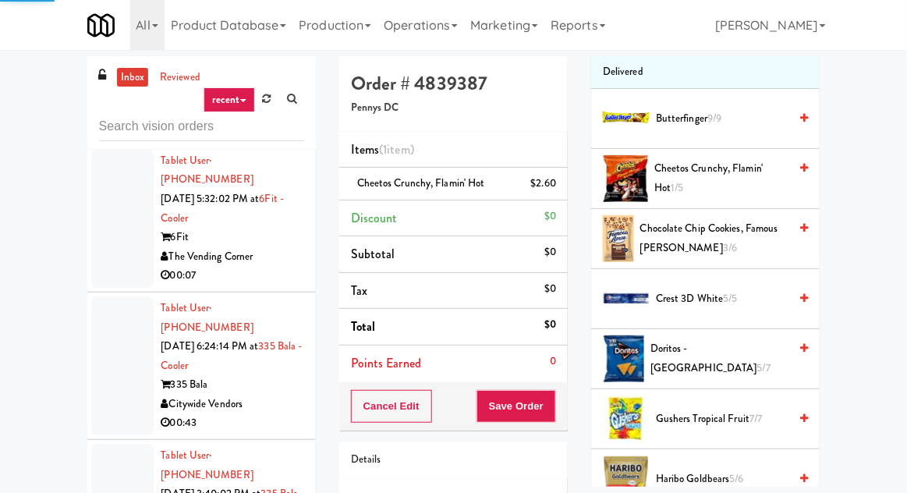
scroll to position [228, 0]
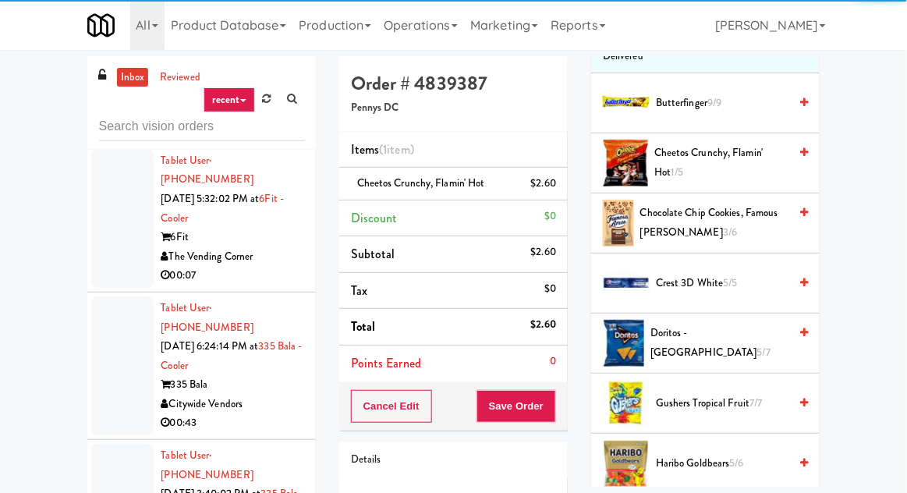
click at [758, 215] on span "Chocolate Chip Cookies, Famous [PERSON_NAME] 3/6" at bounding box center [714, 222] width 149 height 38
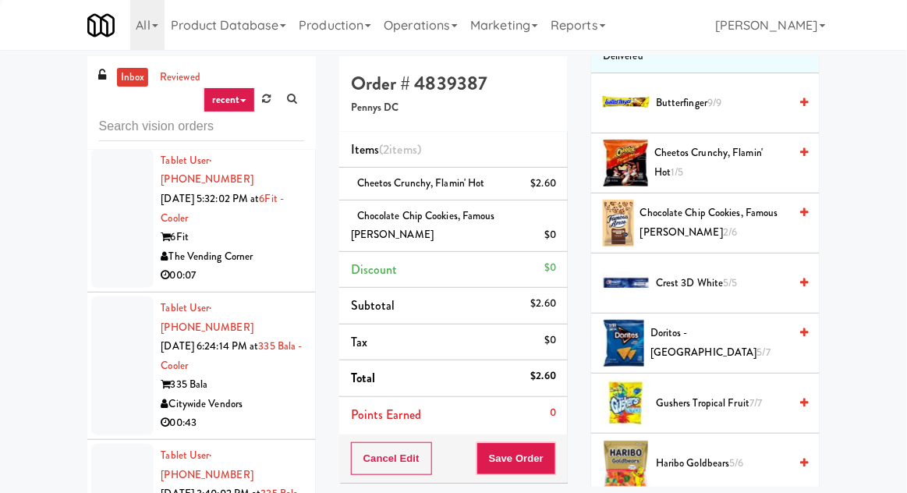
click at [762, 215] on span "Chocolate Chip Cookies, Famous [PERSON_NAME] 2/6" at bounding box center [714, 222] width 149 height 38
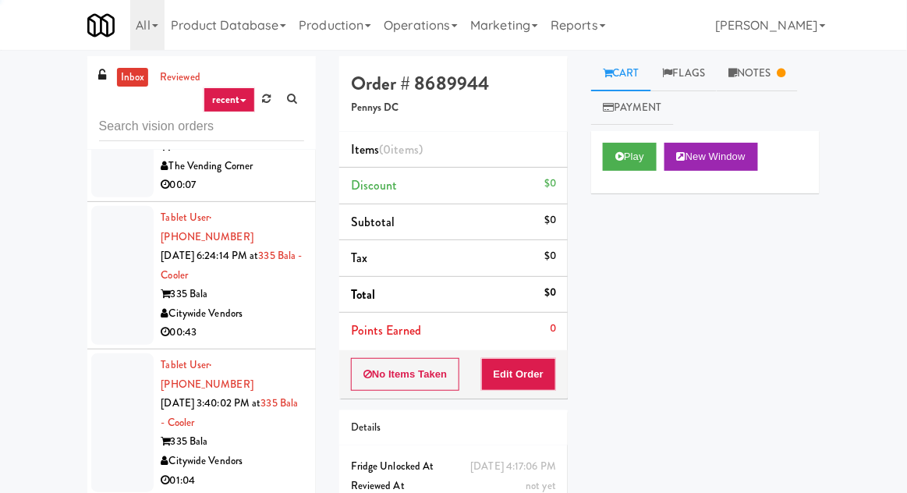
scroll to position [2606, 0]
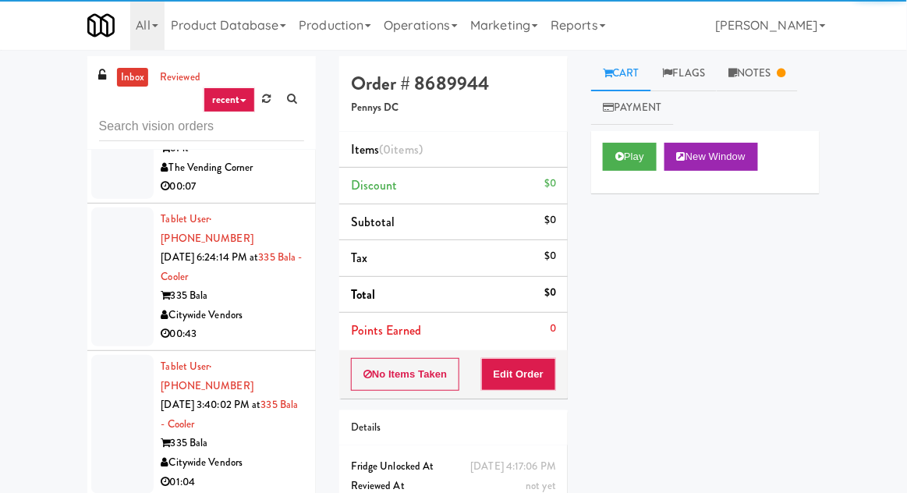
click at [778, 76] on link "Notes" at bounding box center [756, 73] width 81 height 35
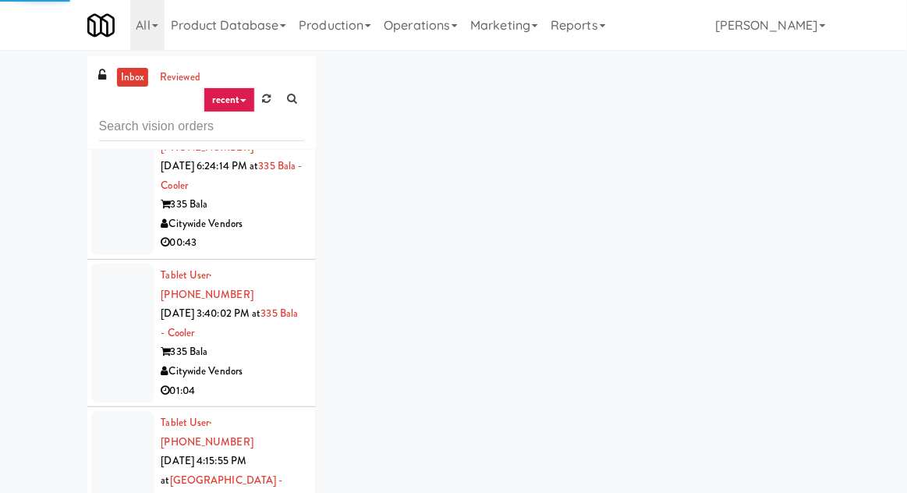
scroll to position [2698, 0]
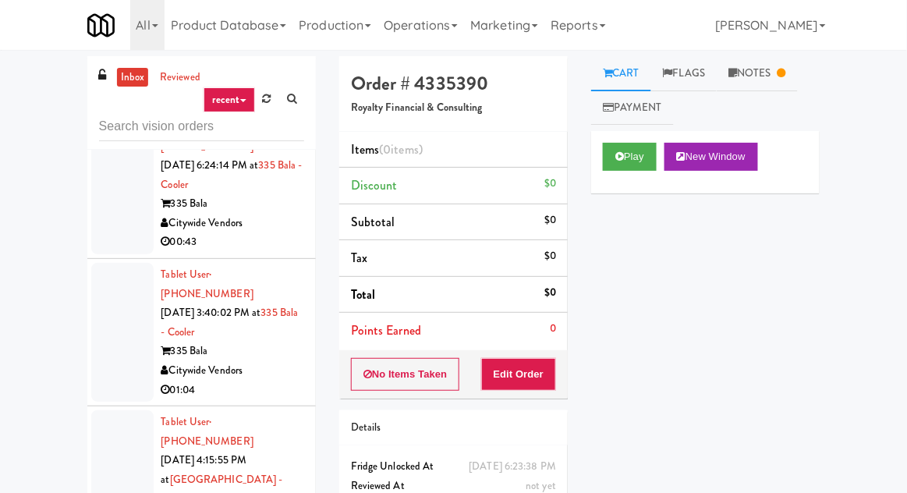
click at [784, 58] on link "Notes" at bounding box center [756, 73] width 81 height 35
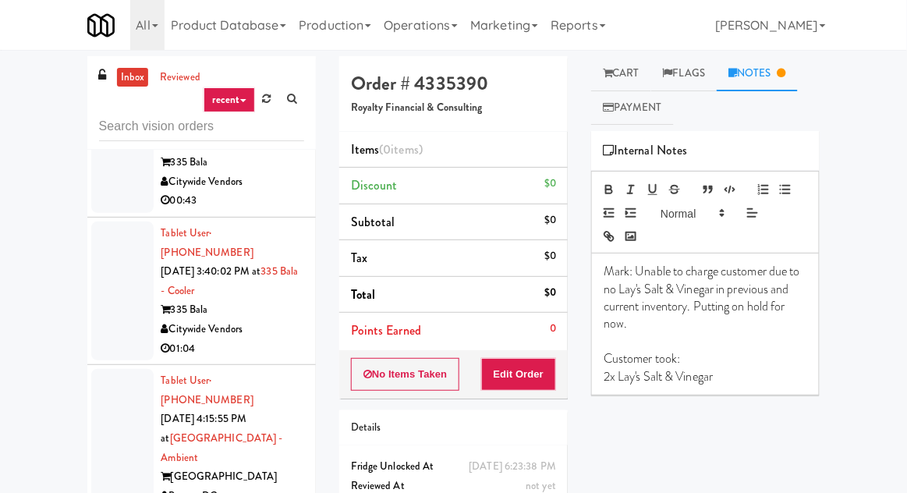
scroll to position [2768, 0]
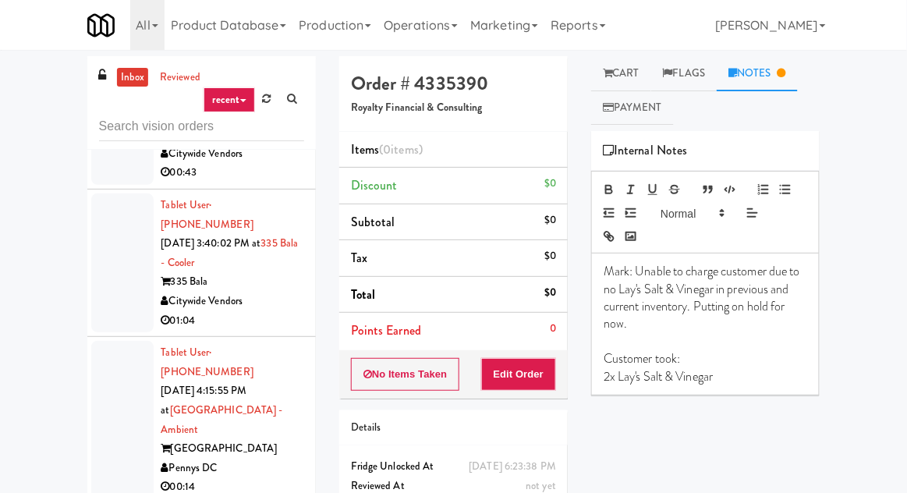
click at [643, 69] on link "Cart" at bounding box center [621, 73] width 60 height 35
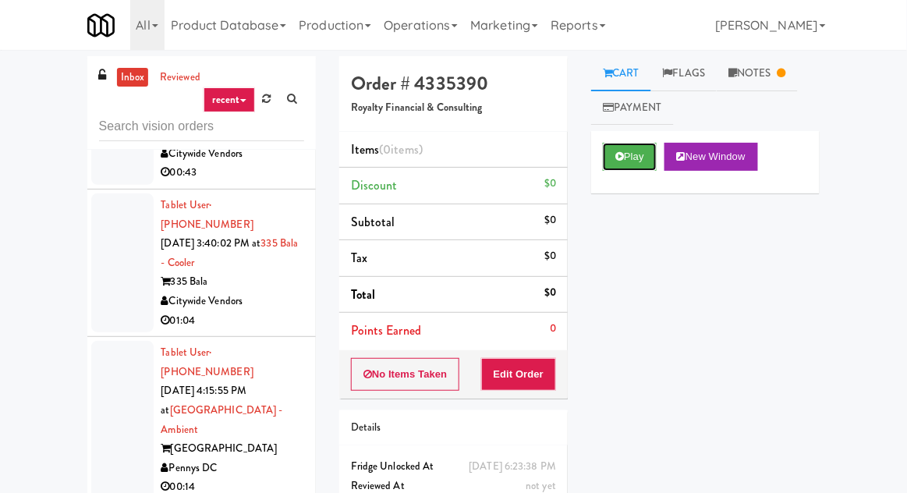
click at [631, 155] on button "Play" at bounding box center [630, 157] width 54 height 28
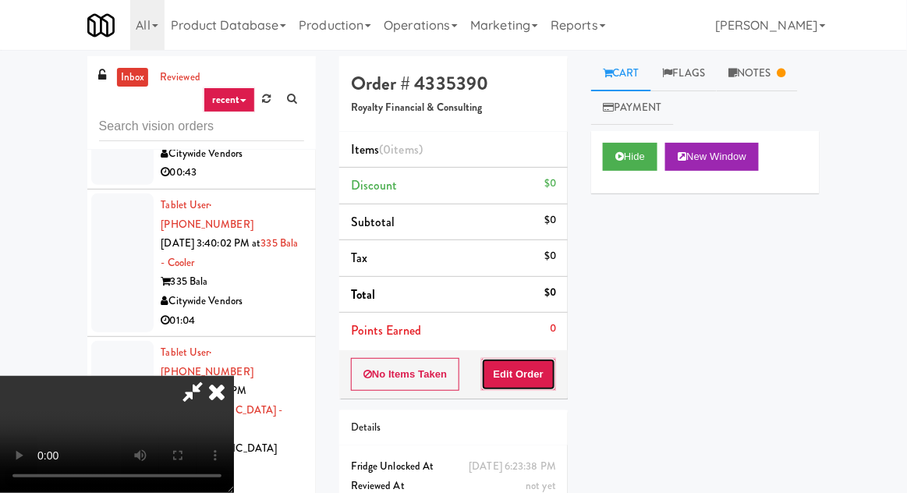
click at [544, 372] on button "Edit Order" at bounding box center [519, 374] width 76 height 33
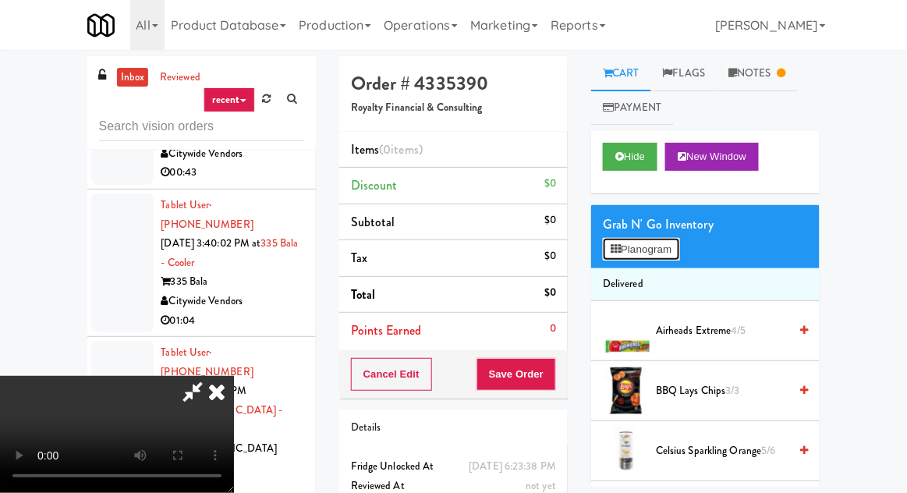
click at [674, 249] on button "Planogram" at bounding box center [641, 249] width 76 height 23
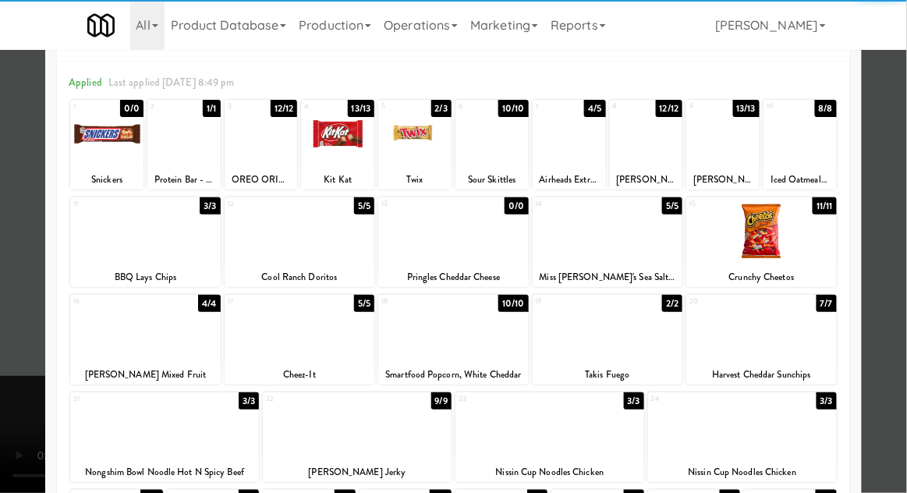
scroll to position [57, 0]
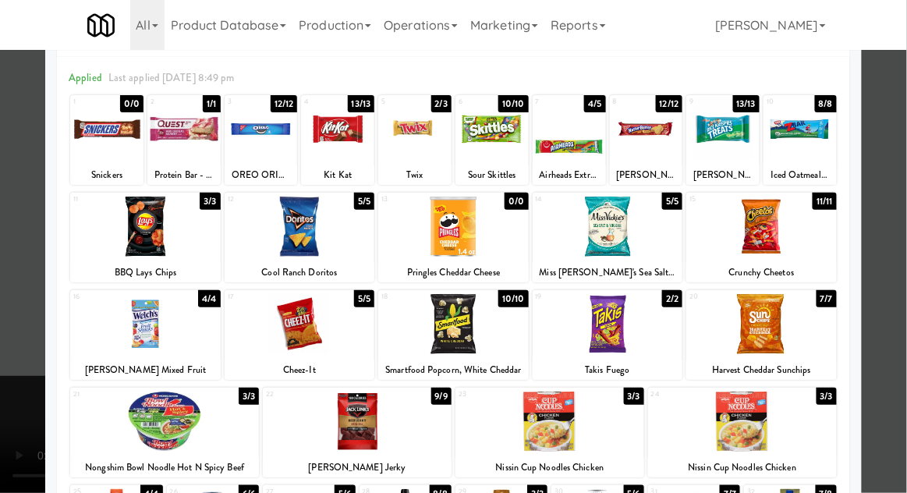
click at [891, 291] on div at bounding box center [453, 246] width 907 height 493
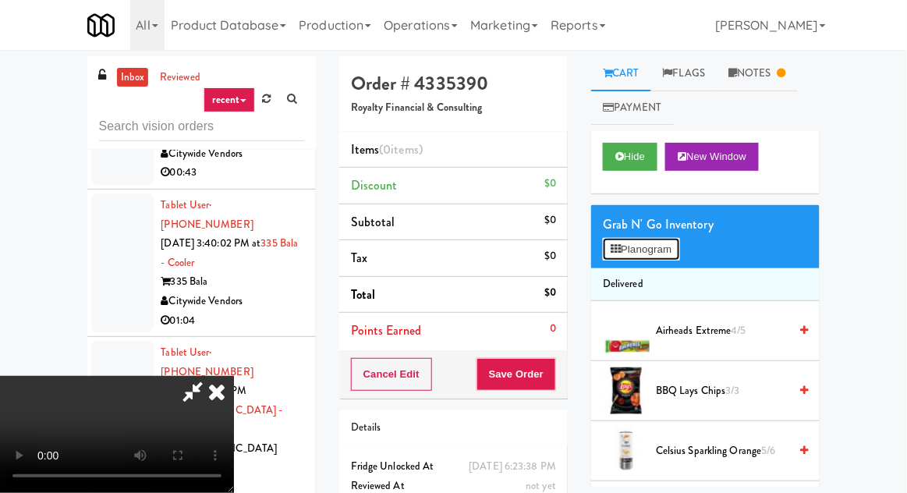
click at [654, 257] on button "Planogram" at bounding box center [641, 249] width 76 height 23
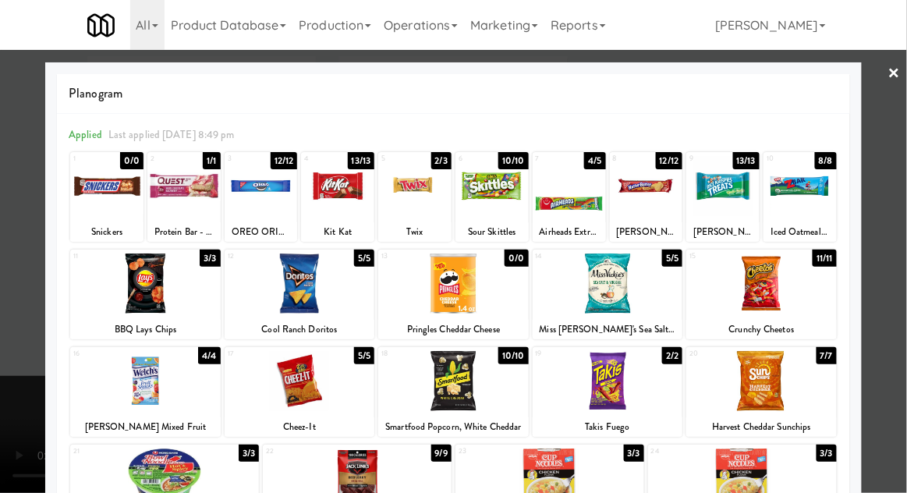
click at [651, 308] on div at bounding box center [607, 283] width 150 height 60
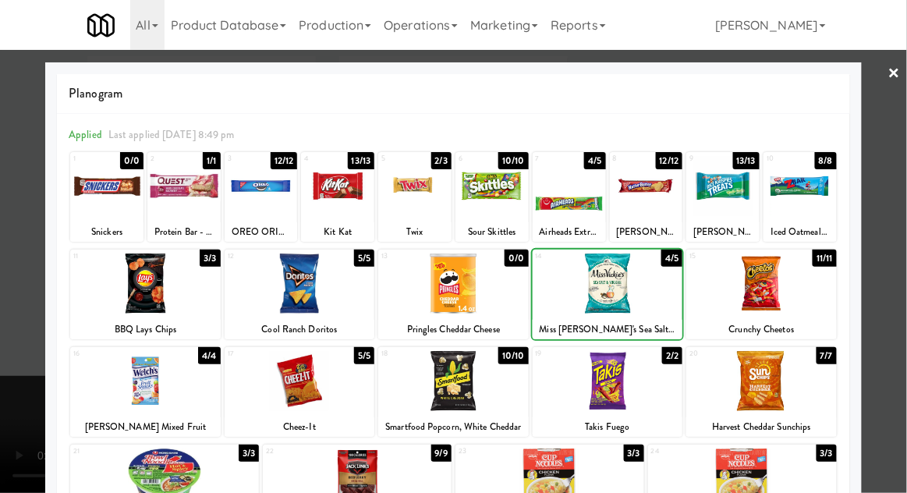
click at [654, 300] on div at bounding box center [607, 283] width 150 height 60
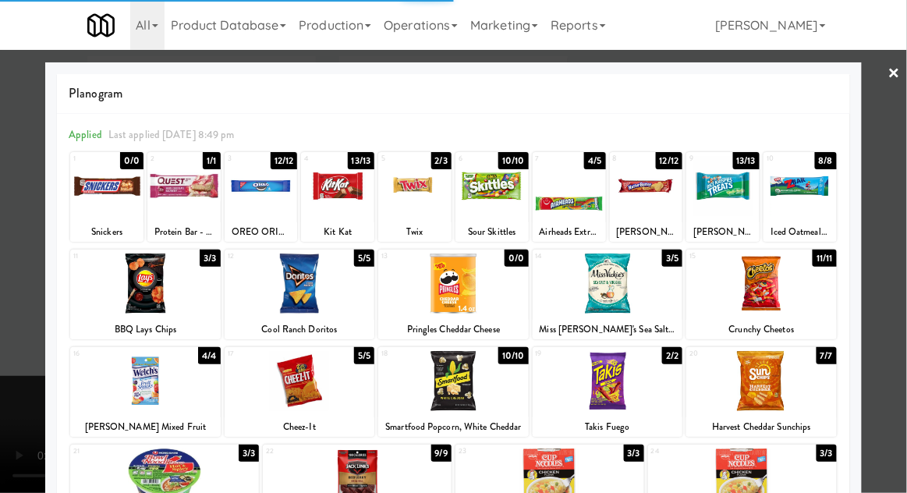
click at [893, 253] on div at bounding box center [453, 246] width 907 height 493
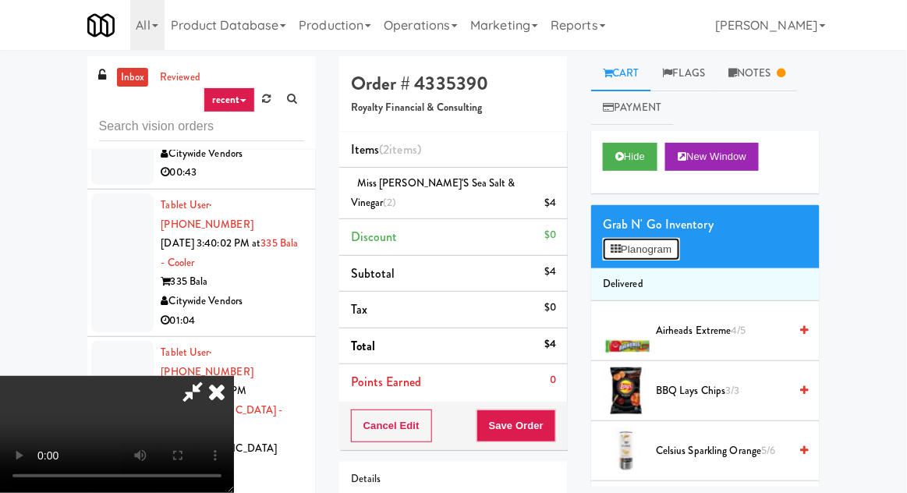
click at [658, 239] on button "Planogram" at bounding box center [641, 249] width 76 height 23
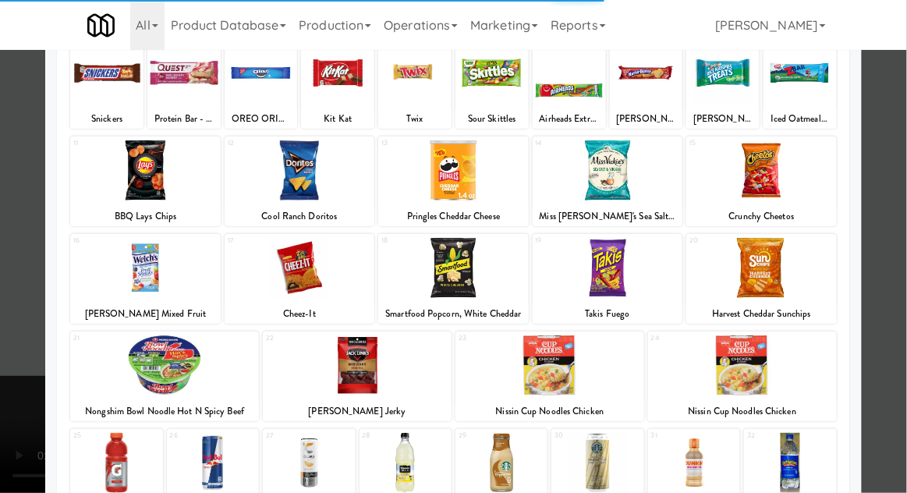
scroll to position [179, 0]
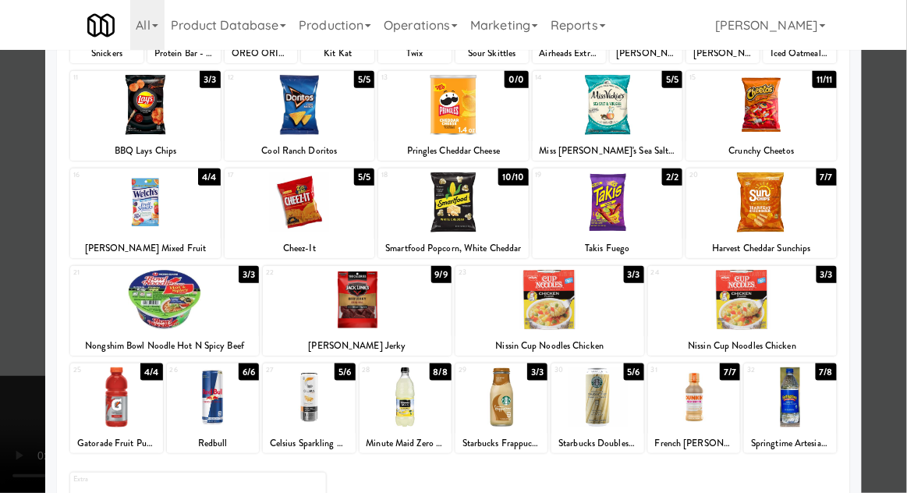
click at [394, 401] on div at bounding box center [405, 397] width 92 height 60
click at [901, 265] on div at bounding box center [453, 246] width 907 height 493
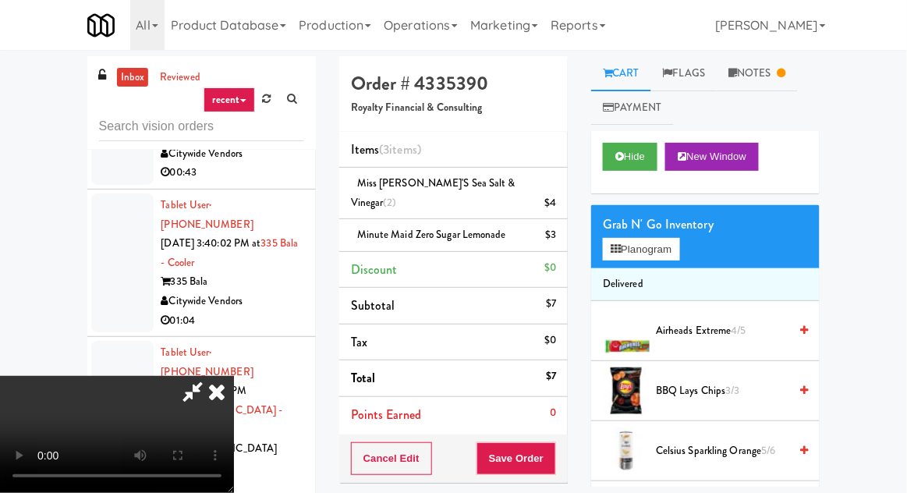
click at [561, 225] on li "Minute Maid Zero Sugar Lemonade $3" at bounding box center [453, 235] width 228 height 33
click at [561, 235] on icon at bounding box center [558, 240] width 8 height 10
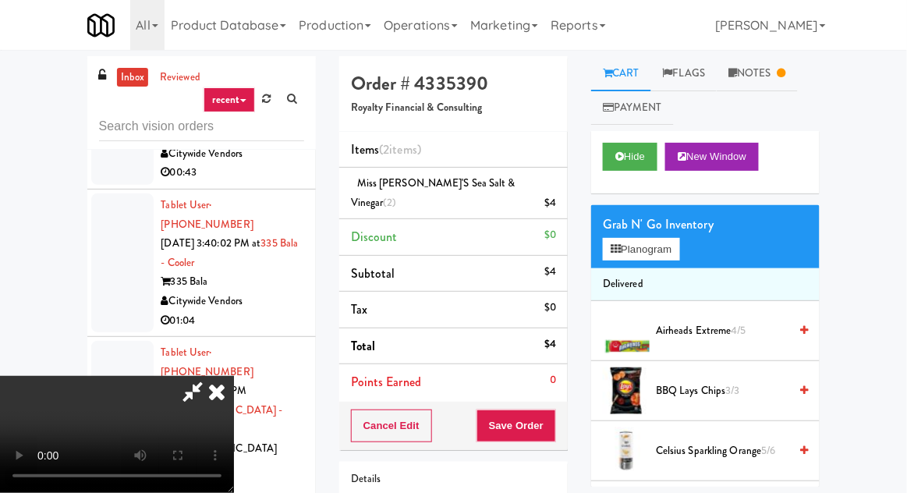
click at [234, 376] on icon at bounding box center [217, 391] width 34 height 31
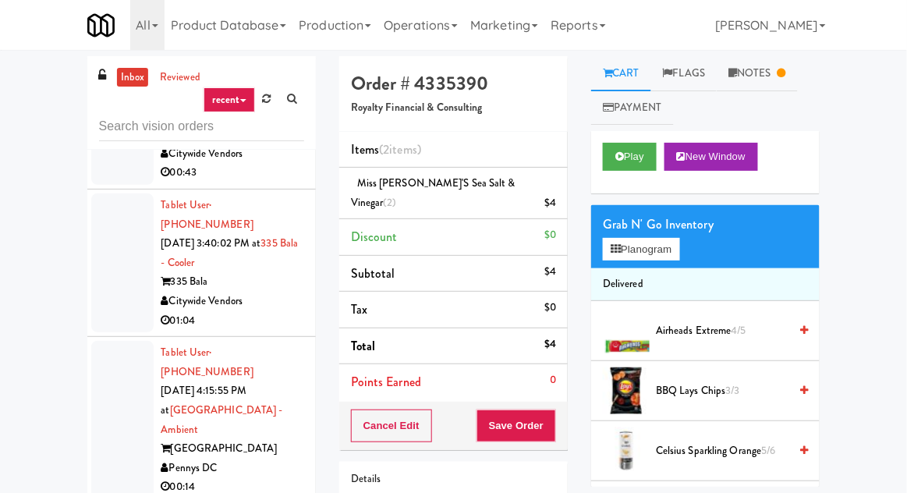
click at [666, 269] on li "Delivered" at bounding box center [705, 284] width 228 height 33
click at [656, 254] on button "Planogram" at bounding box center [641, 249] width 76 height 23
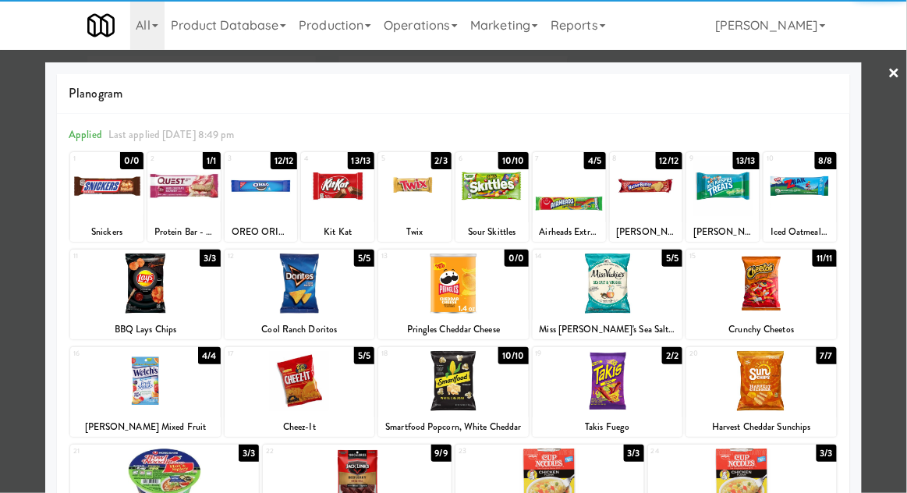
click at [899, 285] on div at bounding box center [453, 246] width 907 height 493
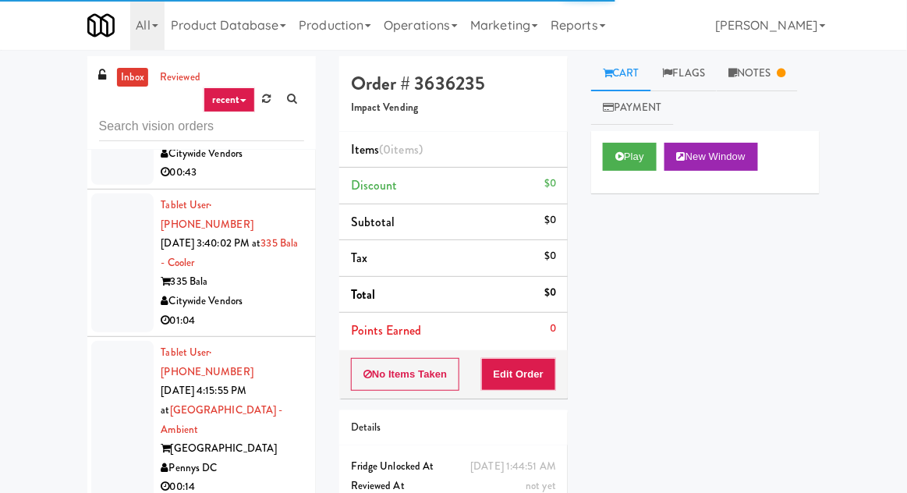
click at [771, 75] on link "Notes" at bounding box center [756, 73] width 81 height 35
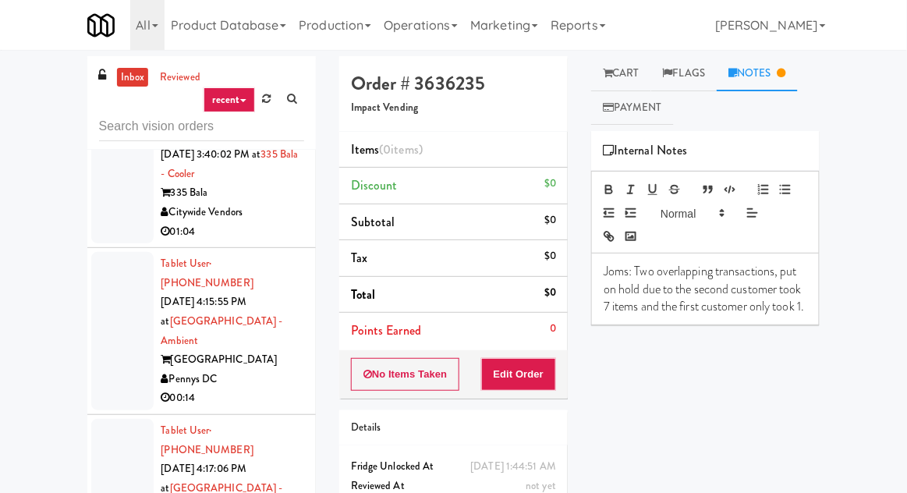
scroll to position [2863, 0]
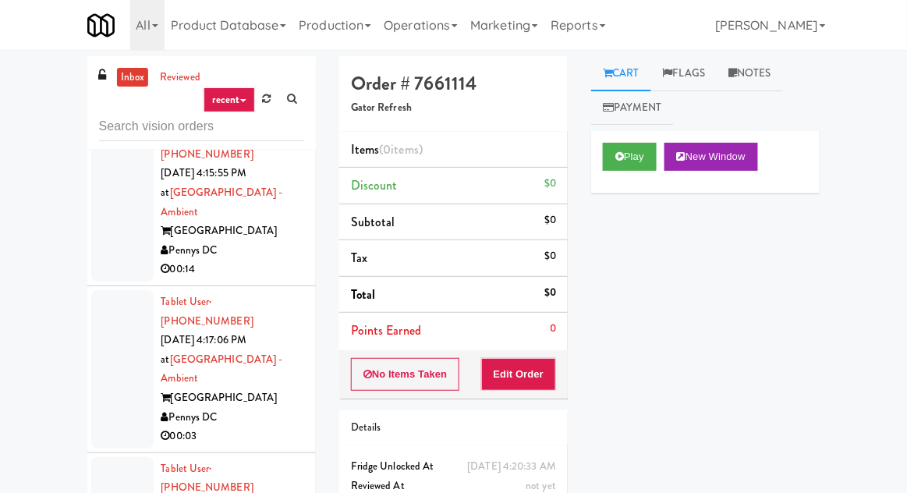
scroll to position [3003, 0]
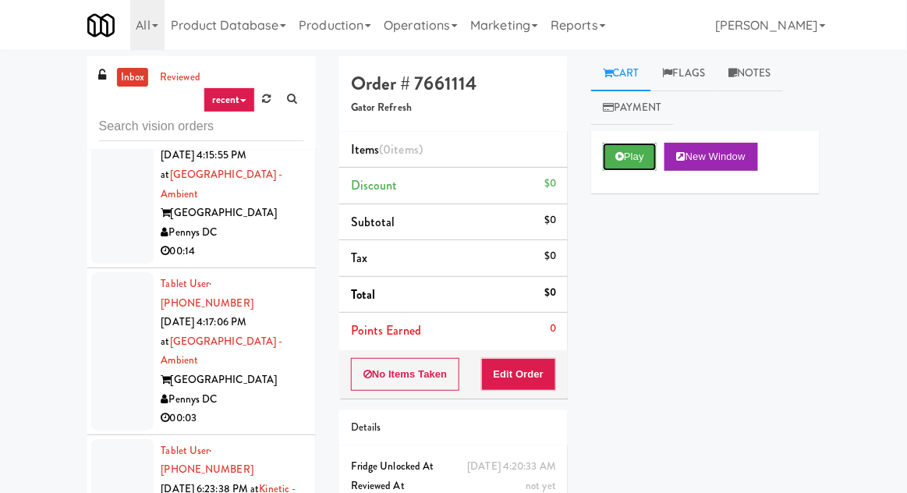
click at [635, 162] on button "Play" at bounding box center [630, 157] width 54 height 28
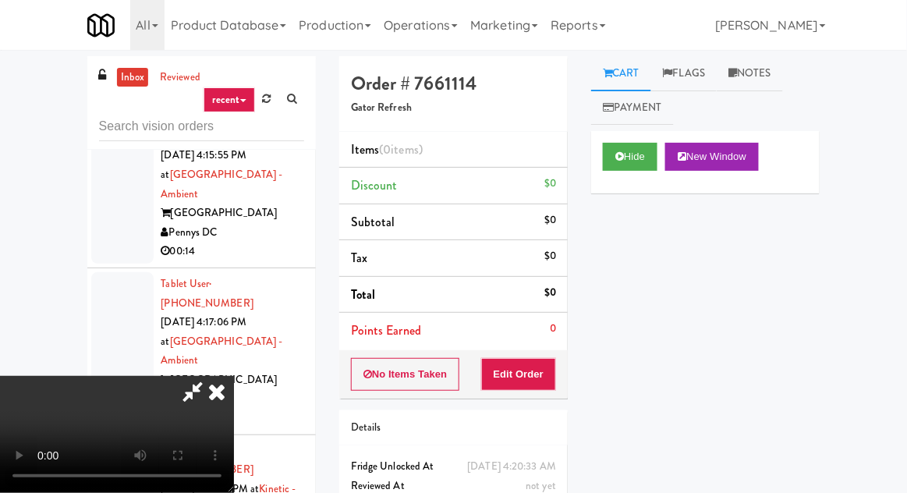
scroll to position [0, 0]
click at [547, 370] on button "Edit Order" at bounding box center [519, 374] width 76 height 33
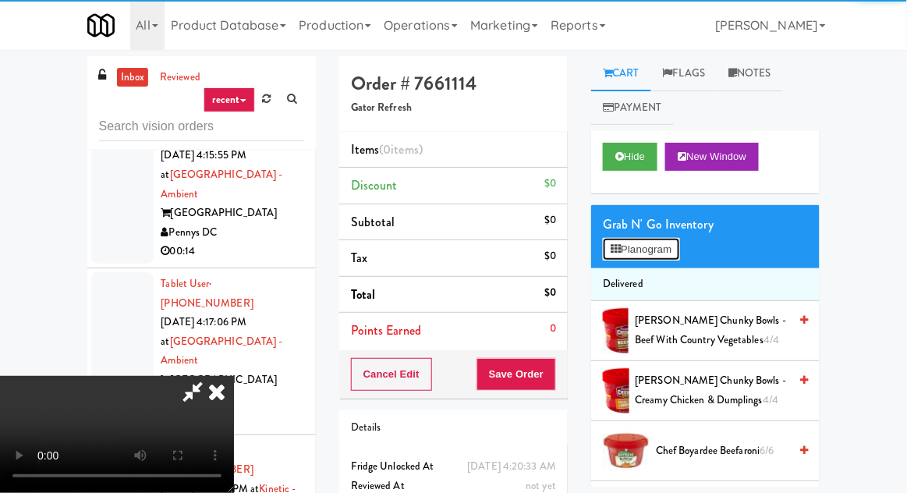
click at [661, 251] on button "Planogram" at bounding box center [641, 249] width 76 height 23
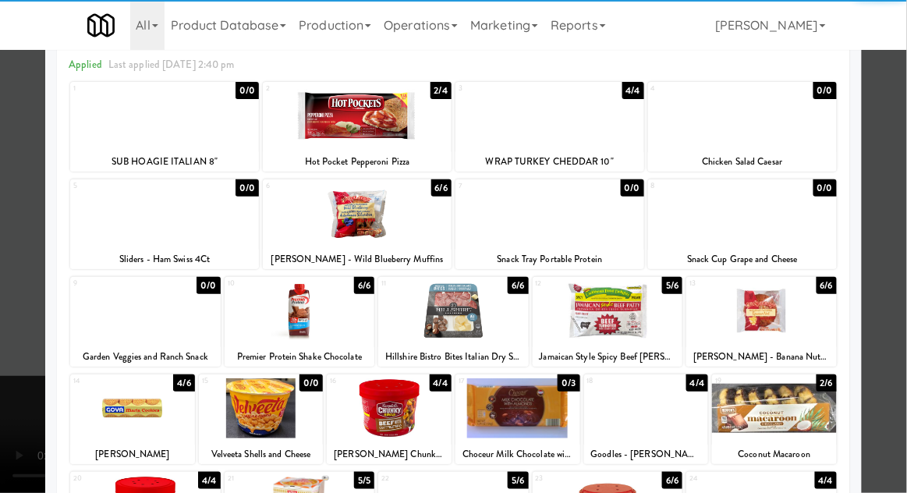
scroll to position [69, 0]
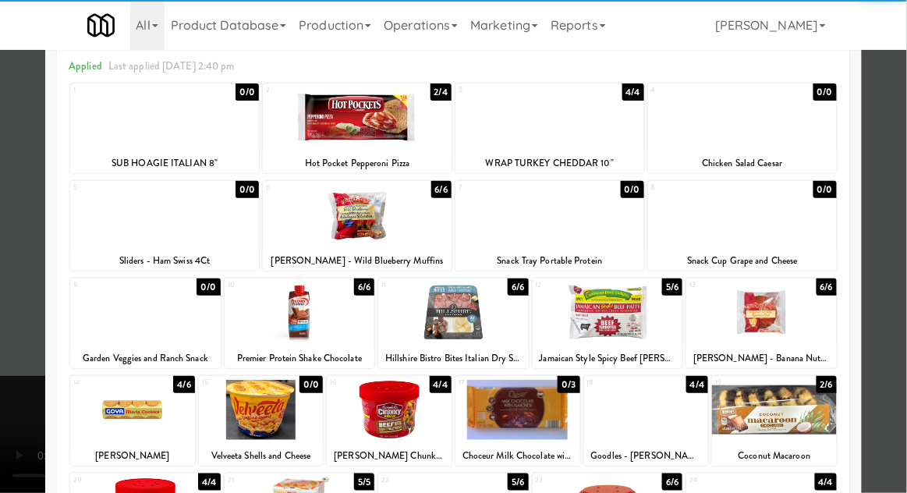
click at [272, 309] on div at bounding box center [300, 312] width 150 height 60
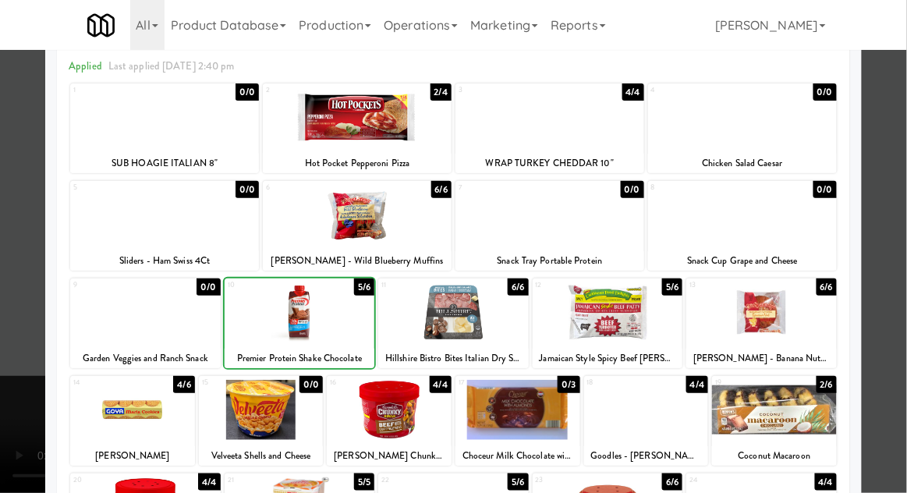
click at [23, 266] on div at bounding box center [453, 246] width 907 height 493
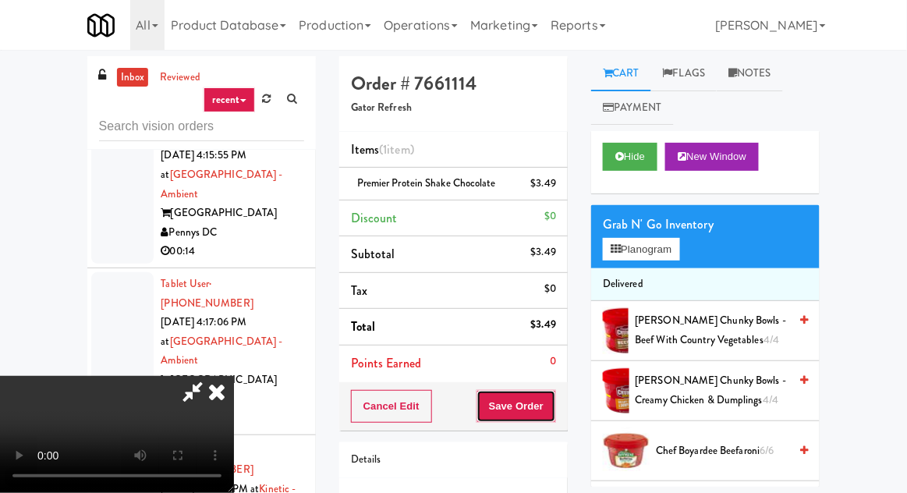
click at [550, 395] on button "Save Order" at bounding box center [516, 406] width 80 height 33
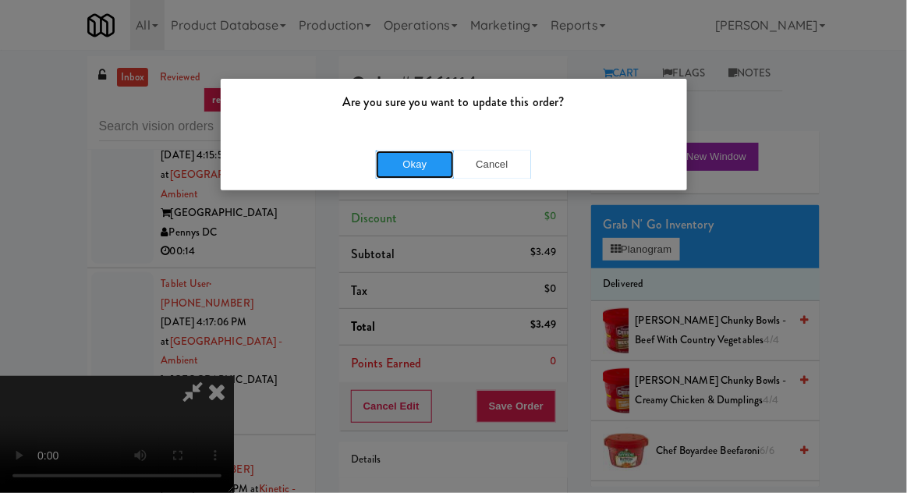
click at [390, 150] on button "Okay" at bounding box center [415, 164] width 78 height 28
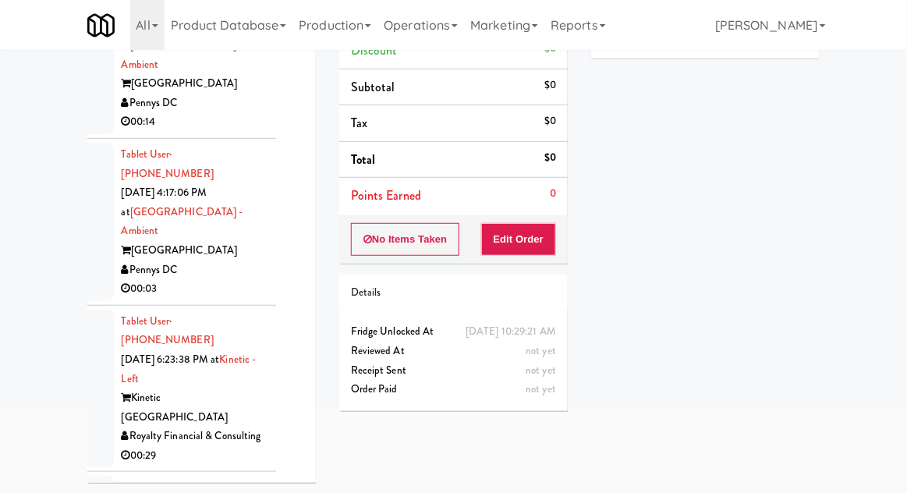
scroll to position [3001, 47]
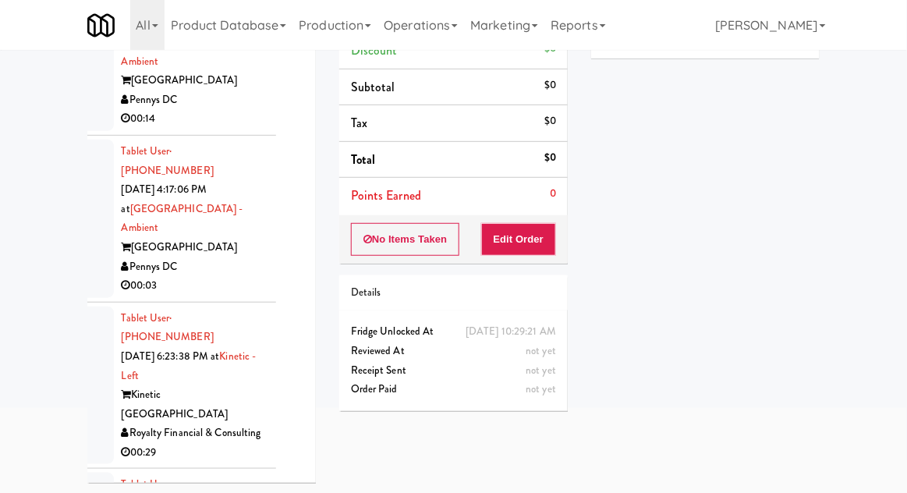
click at [85, 253] on div "inbox reviewed recent all unclear take inventory issue suspicious failed recent…" at bounding box center [202, 207] width 252 height 573
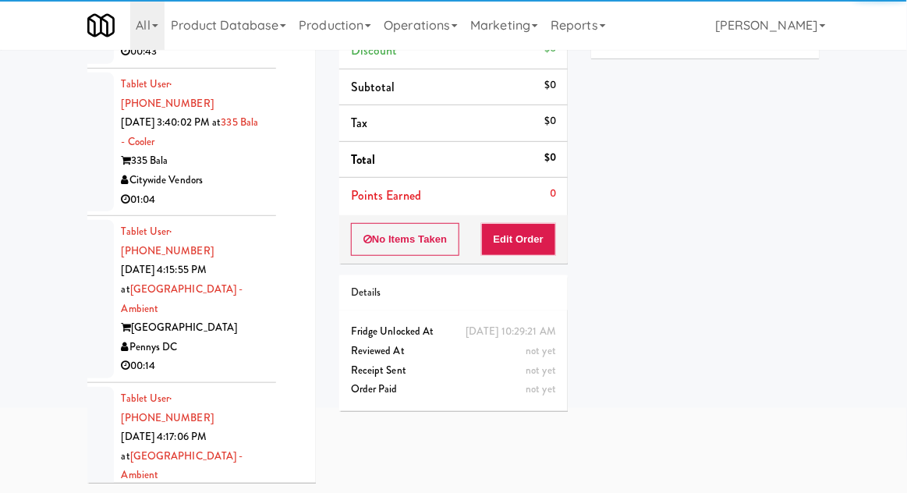
scroll to position [2755, 47]
click at [84, 218] on div "inbox reviewed recent all unclear take inventory issue suspicious failed recent…" at bounding box center [202, 207] width 252 height 573
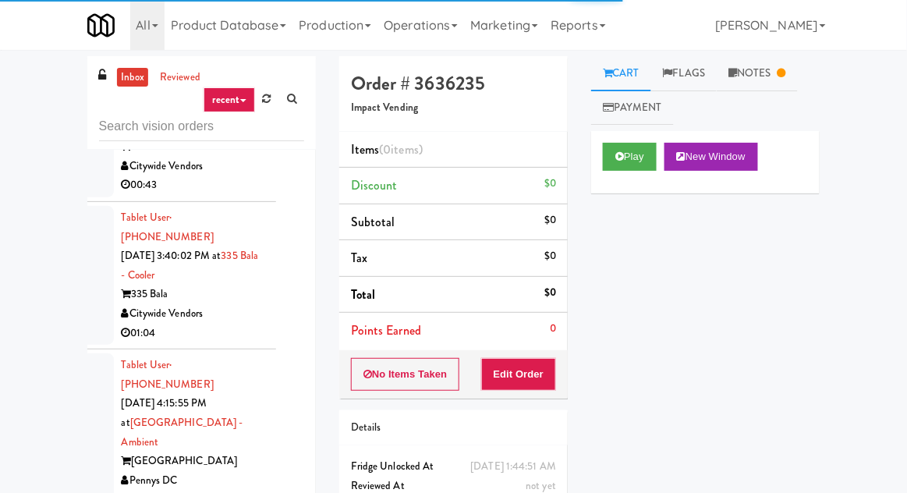
click at [764, 76] on link "Notes" at bounding box center [756, 73] width 81 height 35
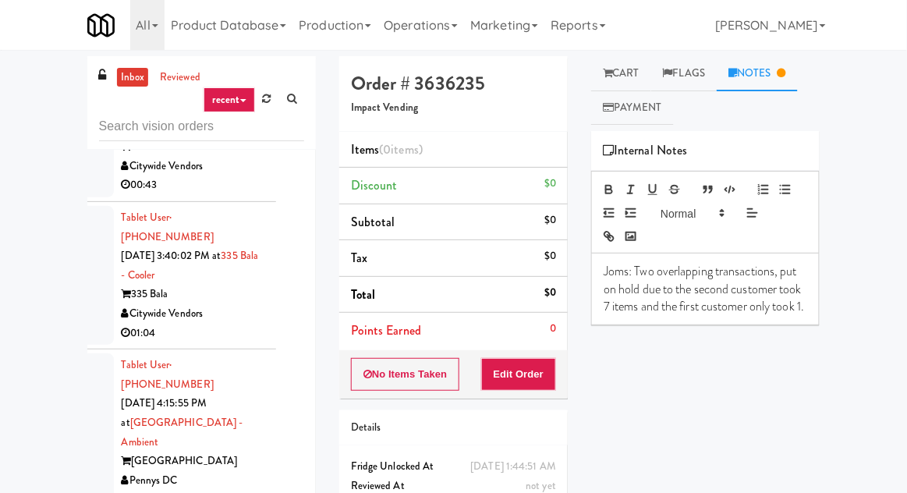
click at [631, 58] on link "Cart" at bounding box center [621, 73] width 60 height 35
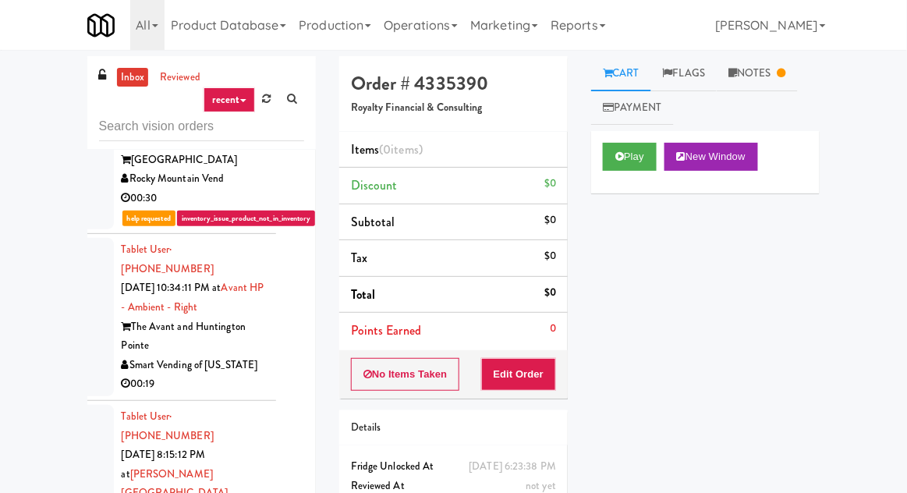
scroll to position [123, 47]
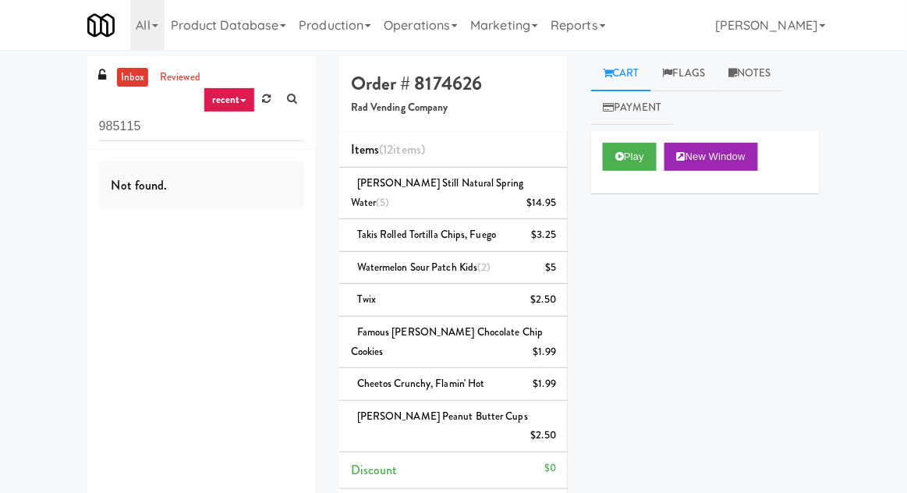
click at [661, 115] on link "Payment" at bounding box center [632, 107] width 83 height 35
